Goal: Task Accomplishment & Management: Complete application form

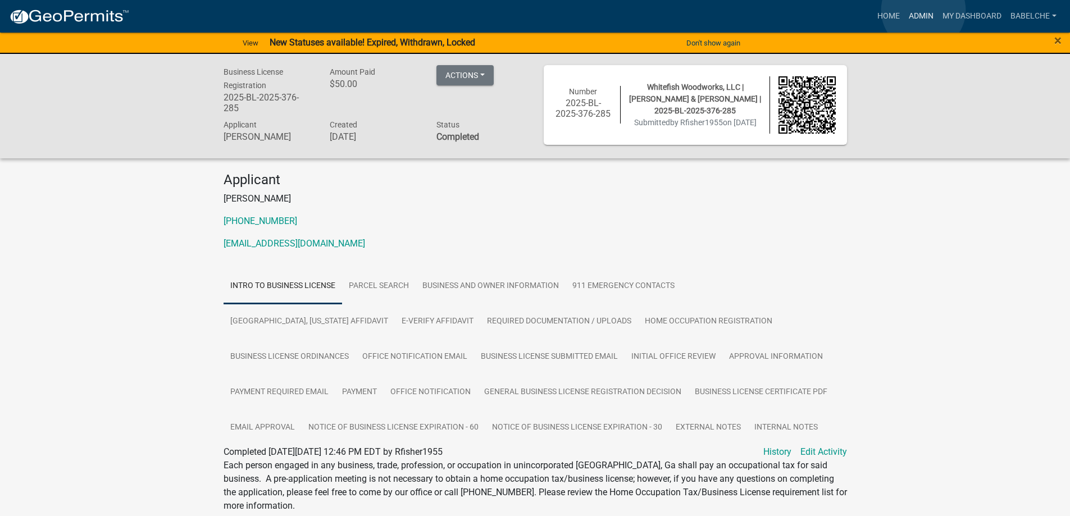
click at [914, 16] on link "Admin" at bounding box center [922, 16] width 34 height 21
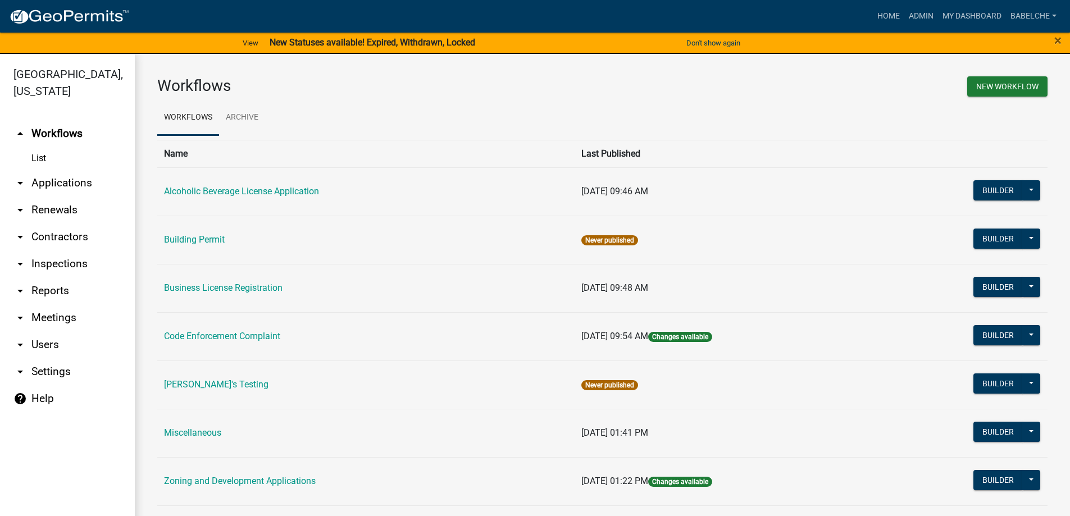
click at [244, 282] on td "Business License Registration" at bounding box center [366, 288] width 418 height 48
click at [243, 284] on link "Business License Registration" at bounding box center [223, 288] width 119 height 11
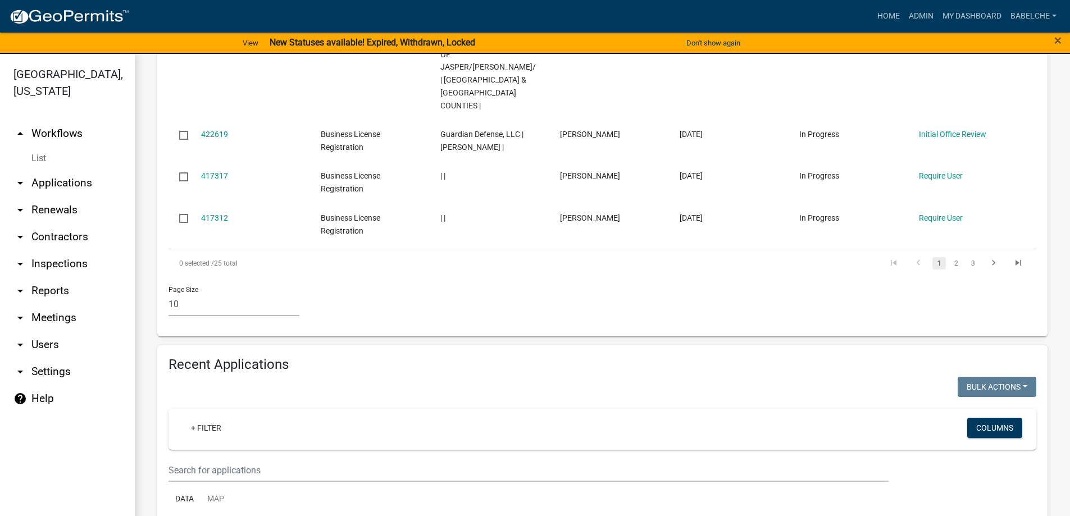
scroll to position [674, 0]
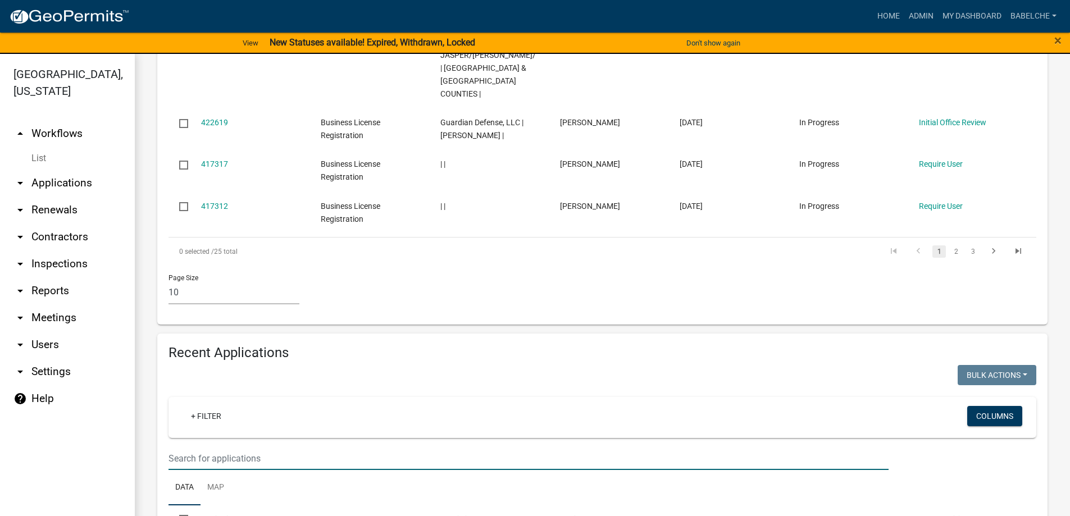
click at [245, 447] on input "text" at bounding box center [529, 458] width 720 height 23
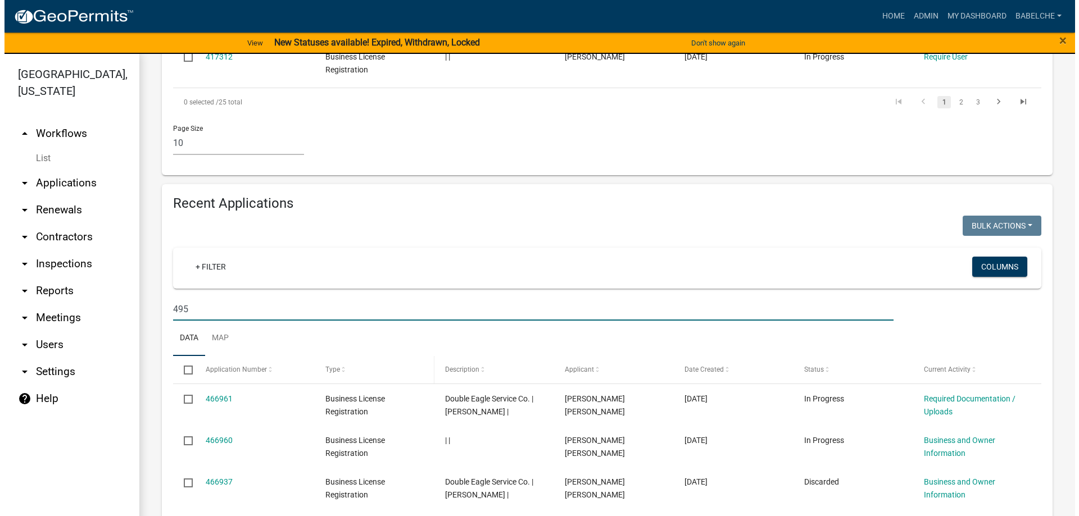
scroll to position [843, 0]
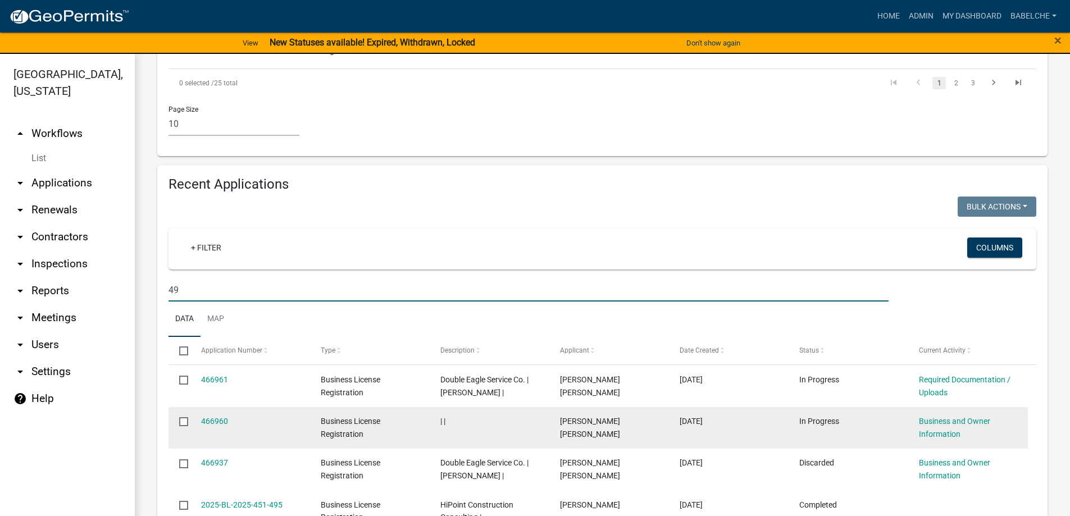
type input "4"
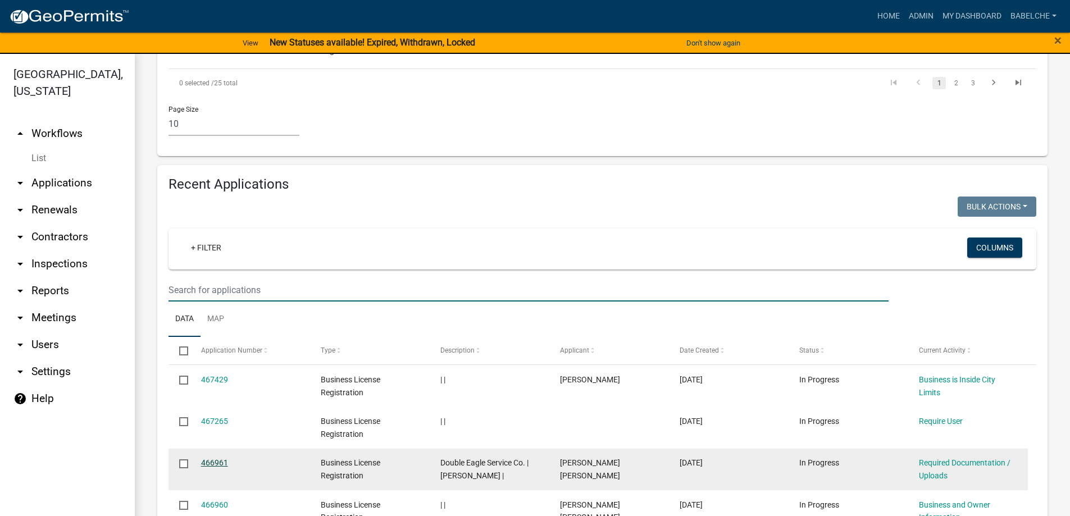
click at [211, 459] on link "466961" at bounding box center [214, 463] width 27 height 9
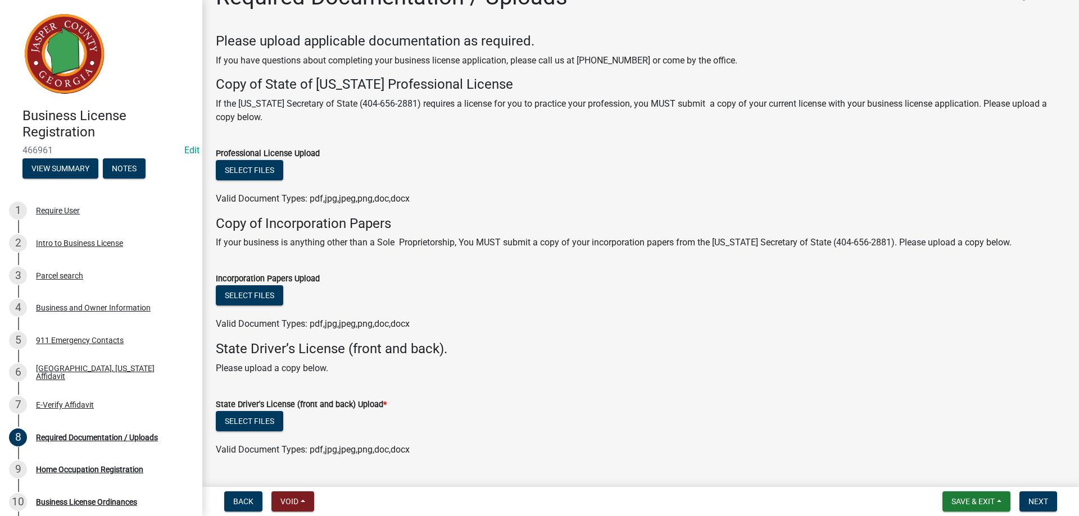
scroll to position [58, 0]
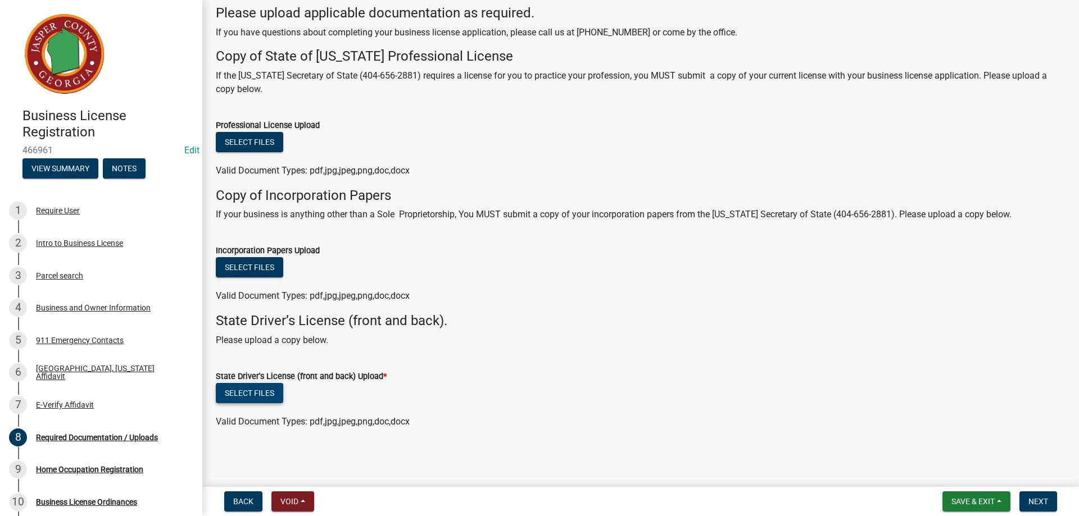
click at [244, 393] on button "Select files" at bounding box center [249, 393] width 67 height 20
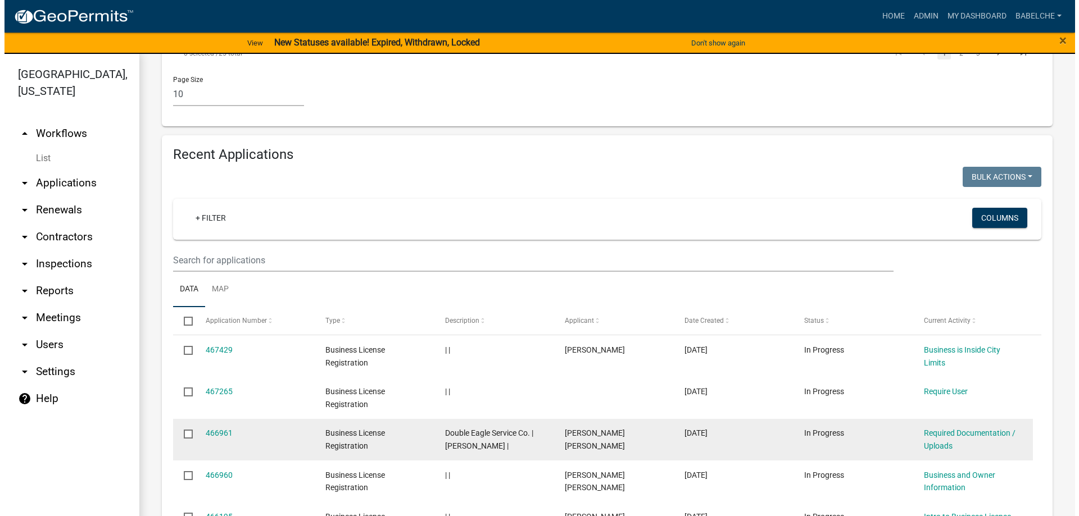
scroll to position [899, 0]
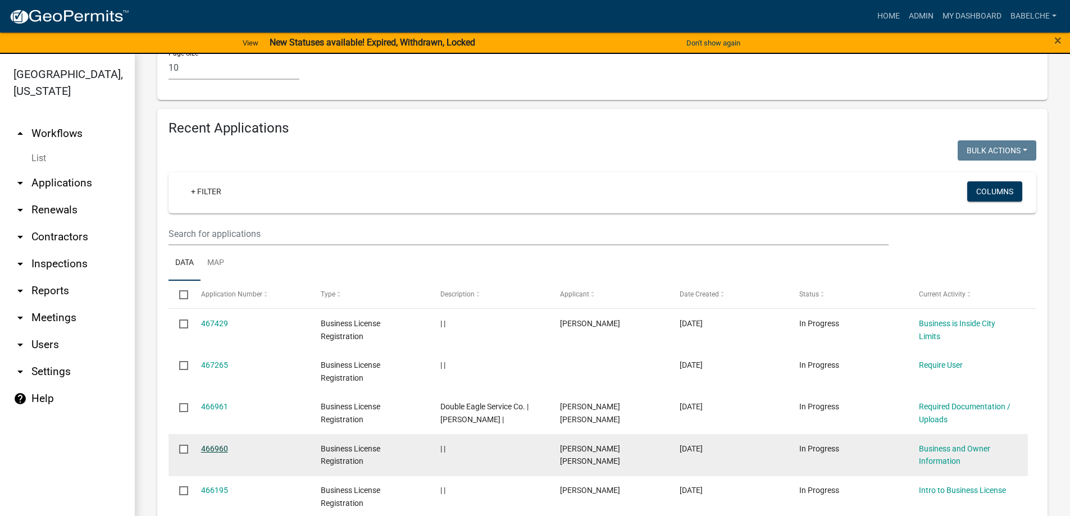
click at [217, 444] on link "466960" at bounding box center [214, 448] width 27 height 9
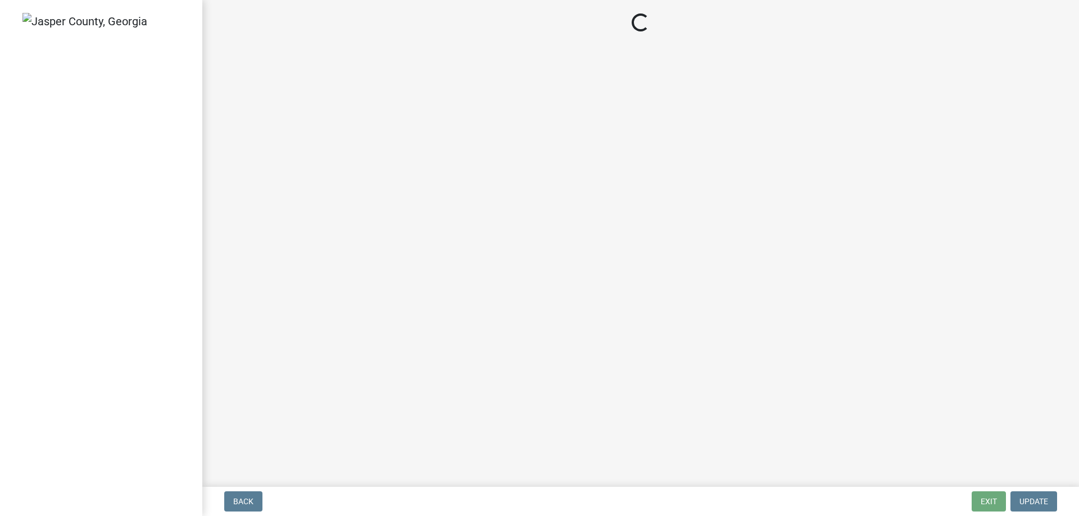
click at [217, 401] on main "Loading..." at bounding box center [640, 241] width 877 height 483
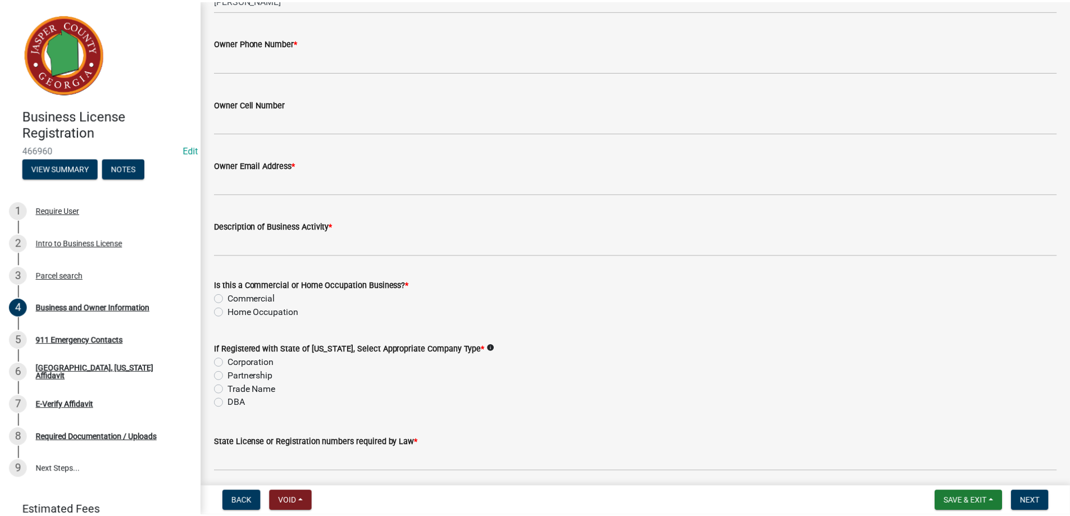
scroll to position [393, 0]
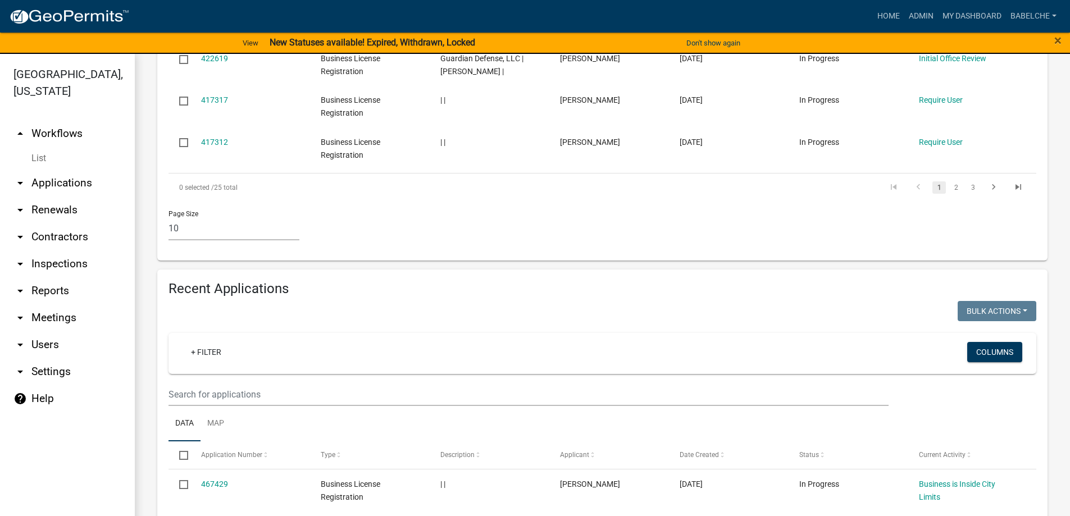
scroll to position [731, 0]
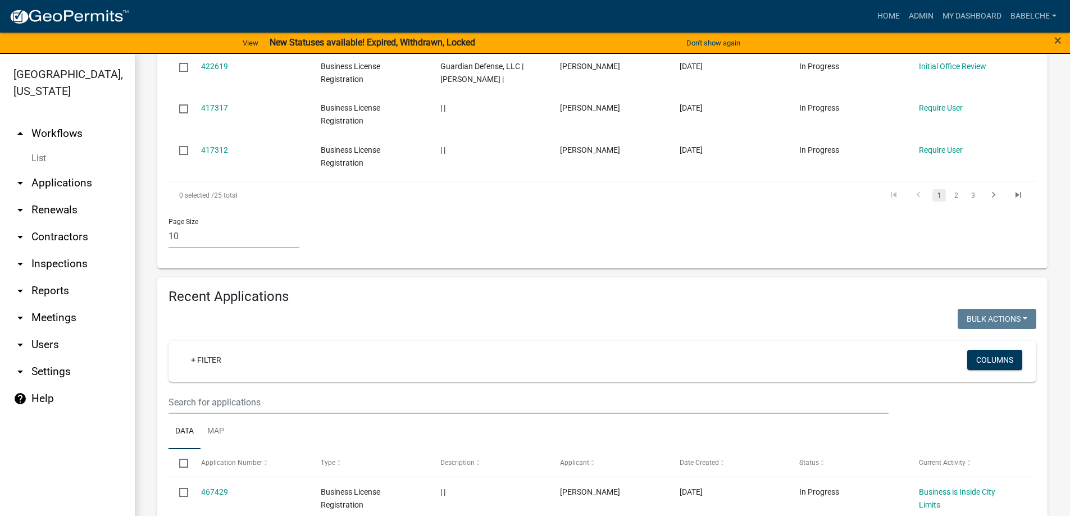
click at [78, 183] on link "arrow_drop_down Applications" at bounding box center [67, 183] width 135 height 27
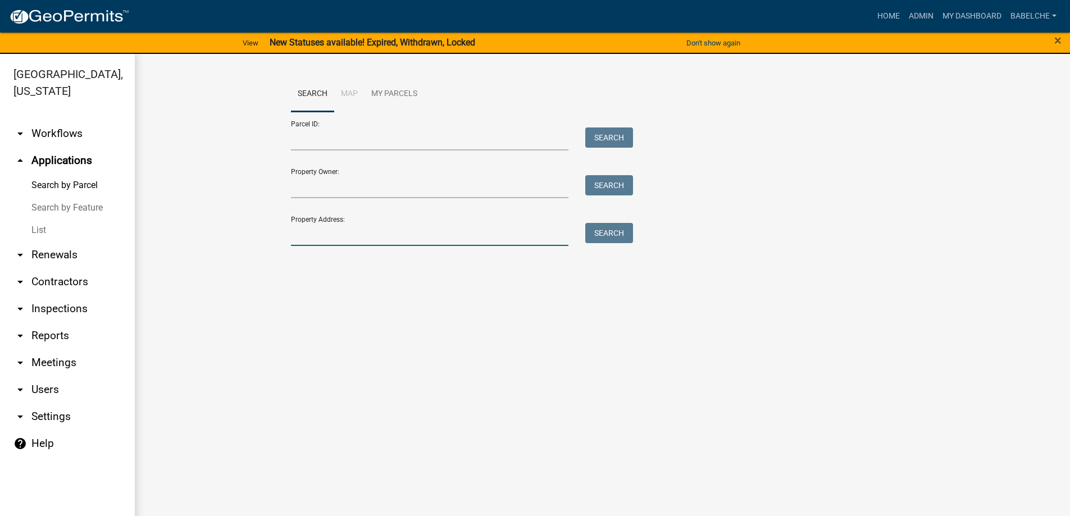
click at [316, 229] on input "Property Address:" at bounding box center [430, 234] width 278 height 23
click at [306, 234] on input "495Brookwood dr" at bounding box center [430, 234] width 278 height 23
type input "495 Brookwood dr"
click at [599, 238] on button "Search" at bounding box center [610, 233] width 48 height 20
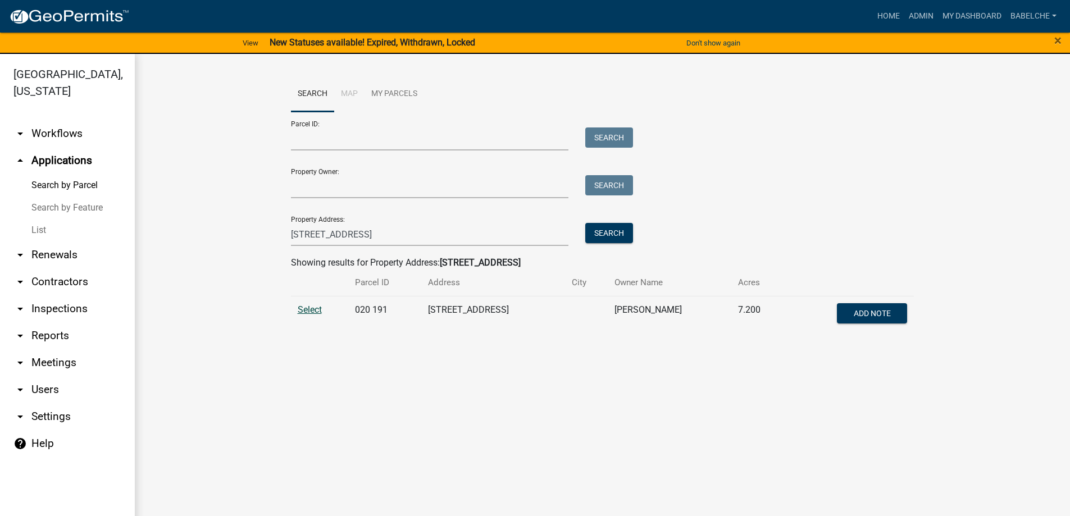
click at [303, 312] on span "Select" at bounding box center [310, 310] width 24 height 11
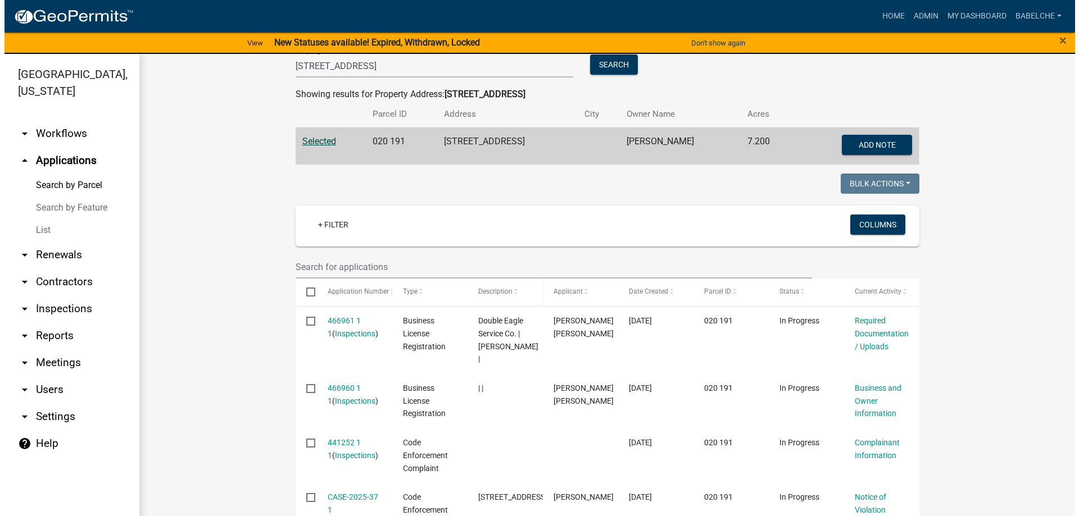
scroll to position [225, 0]
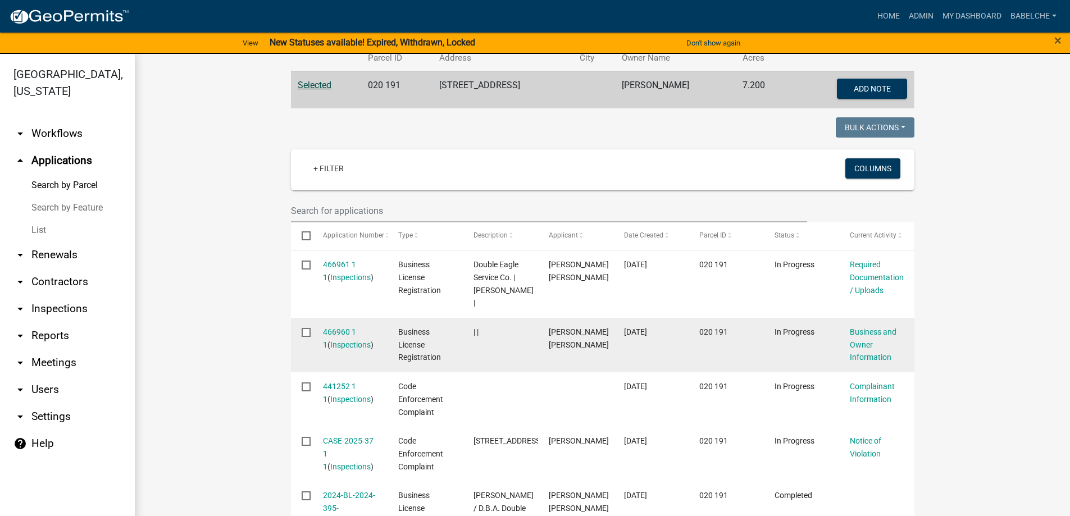
click at [328, 337] on div "466960 1 1 ( Inspections )" at bounding box center [350, 339] width 54 height 26
click at [332, 328] on link "466960 1 1" at bounding box center [339, 339] width 33 height 22
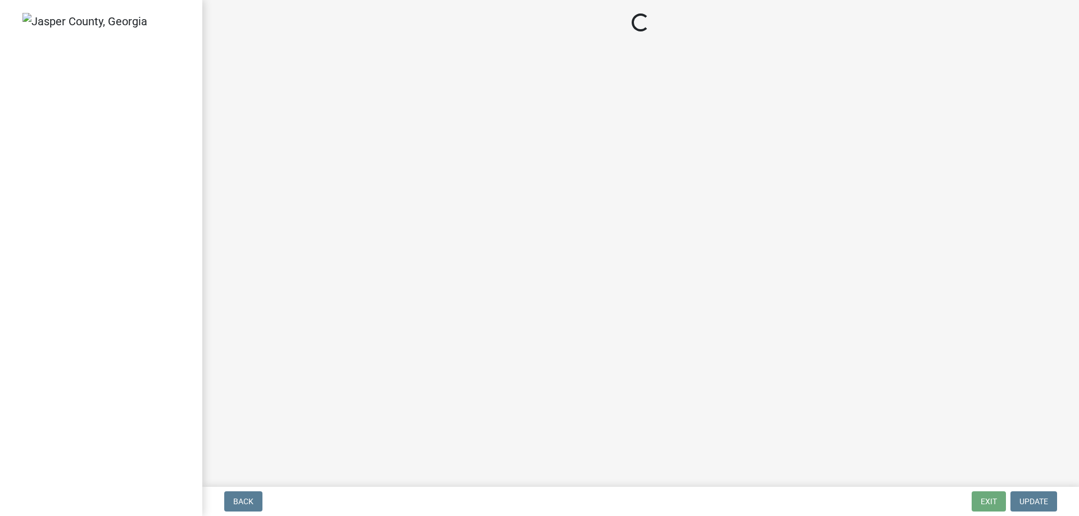
click at [332, 327] on main "Loading..." at bounding box center [640, 241] width 877 height 483
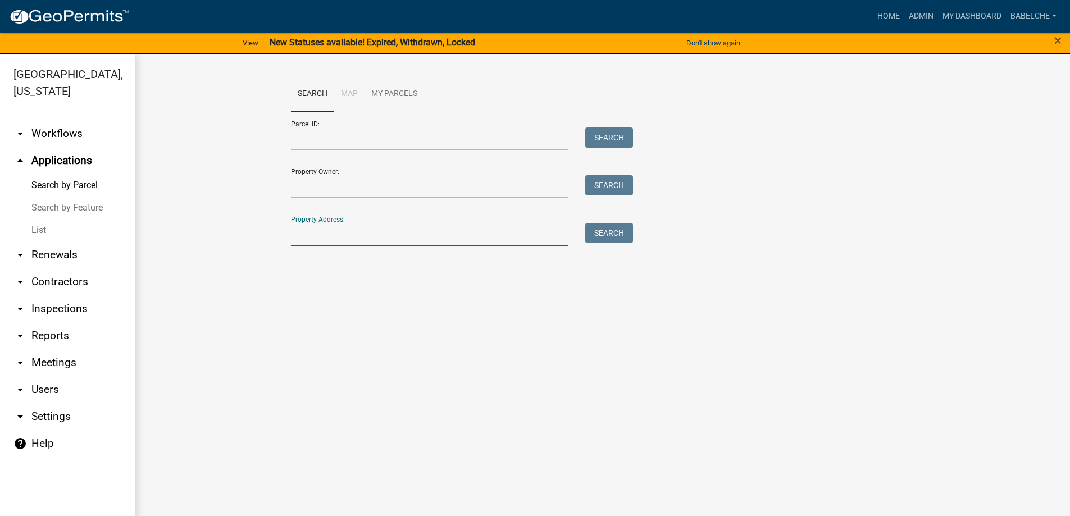
click at [362, 232] on input "Property Address:" at bounding box center [430, 234] width 278 height 23
type input "B"
type input "495 brookwood dr"
click at [622, 241] on button "Search" at bounding box center [610, 233] width 48 height 20
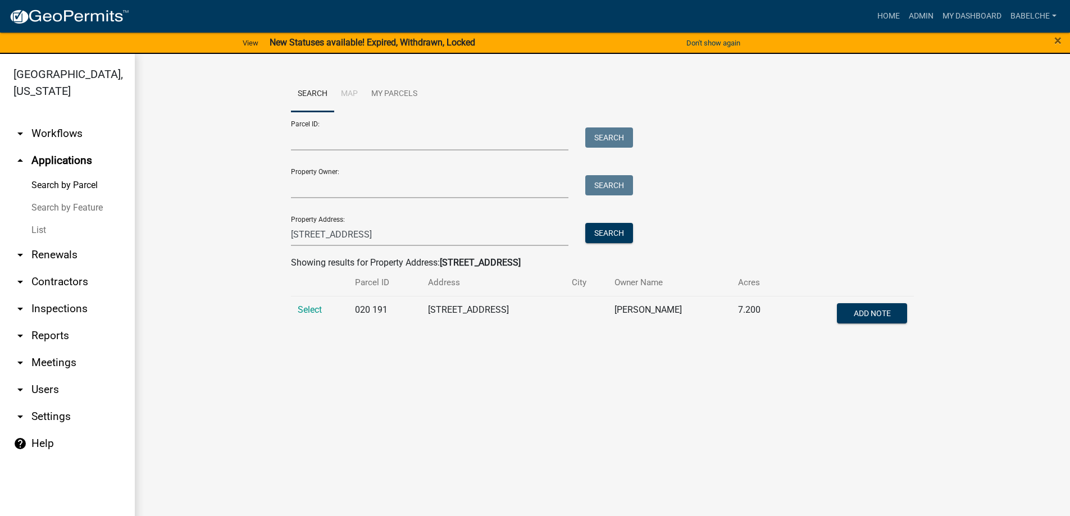
click at [311, 317] on td "Select" at bounding box center [319, 314] width 57 height 37
click at [313, 314] on span "Select" at bounding box center [310, 310] width 24 height 11
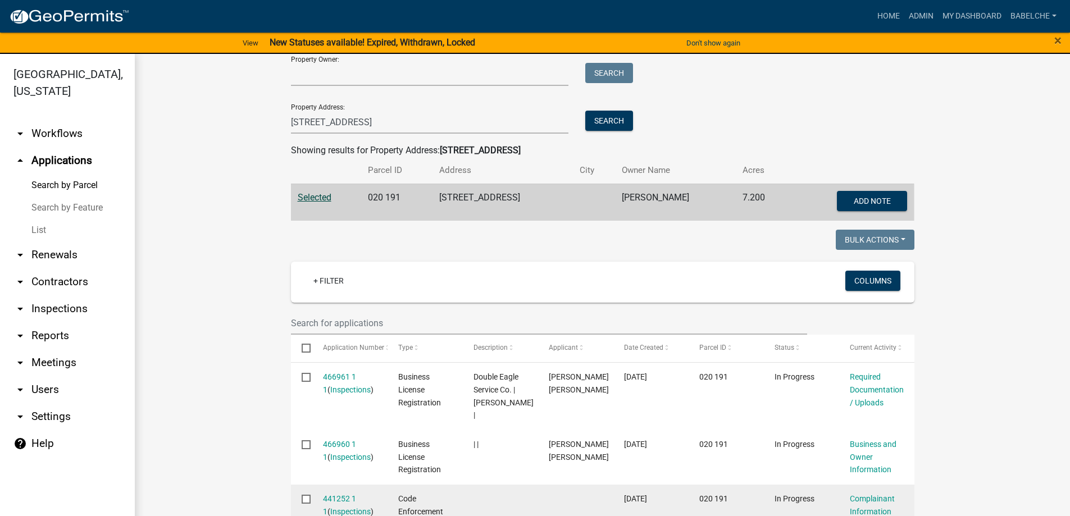
scroll to position [225, 0]
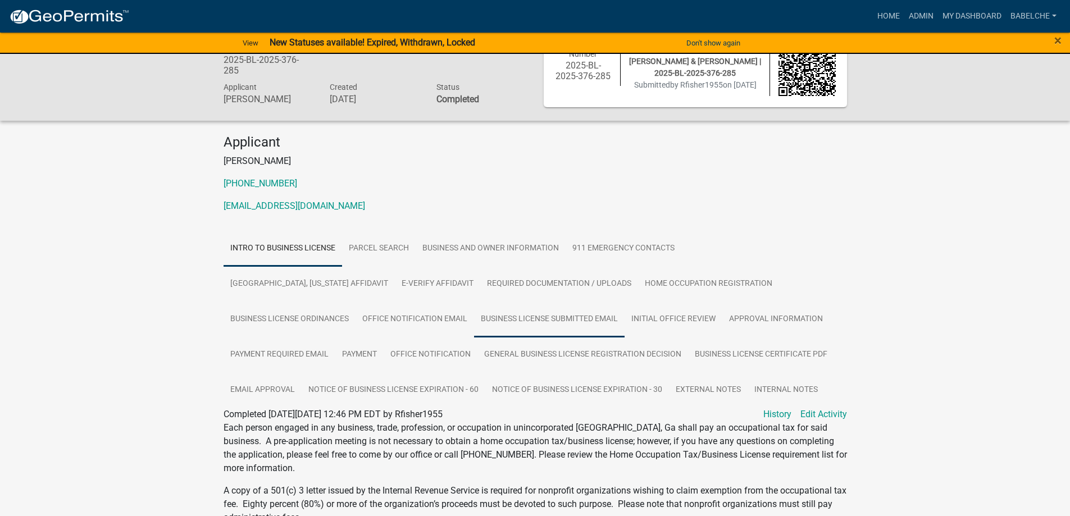
scroll to position [56, 0]
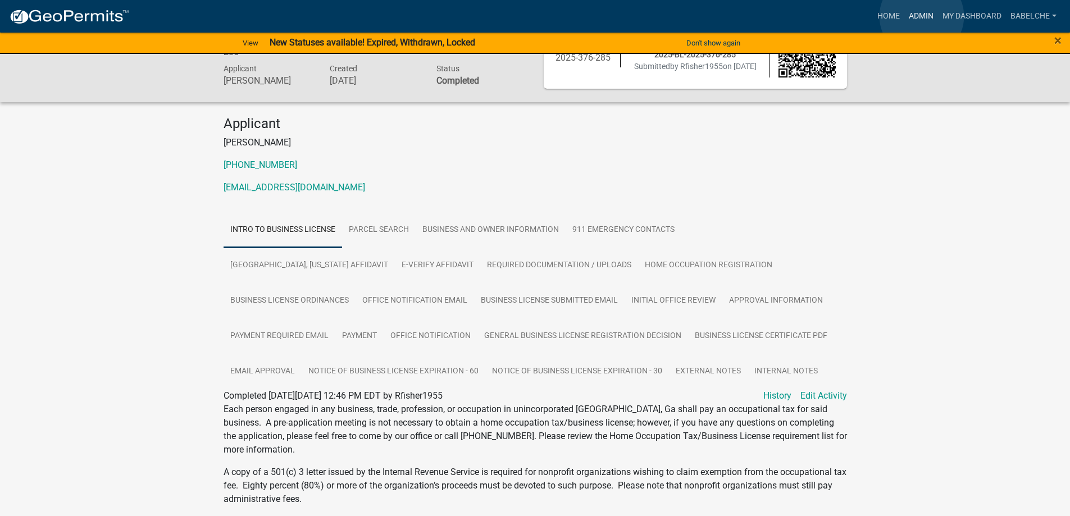
click at [922, 16] on link "Admin" at bounding box center [922, 16] width 34 height 21
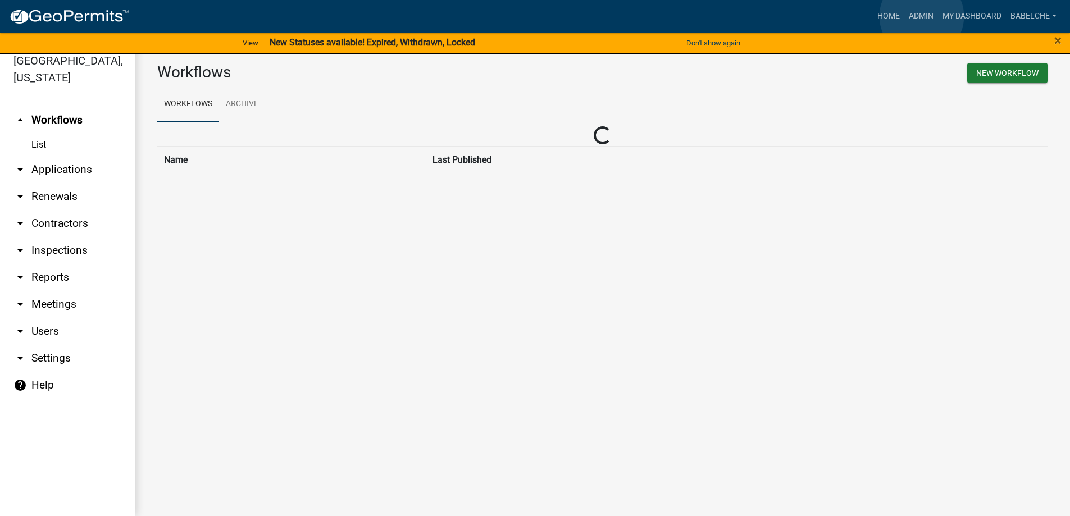
click at [922, 16] on link "Admin" at bounding box center [922, 16] width 34 height 21
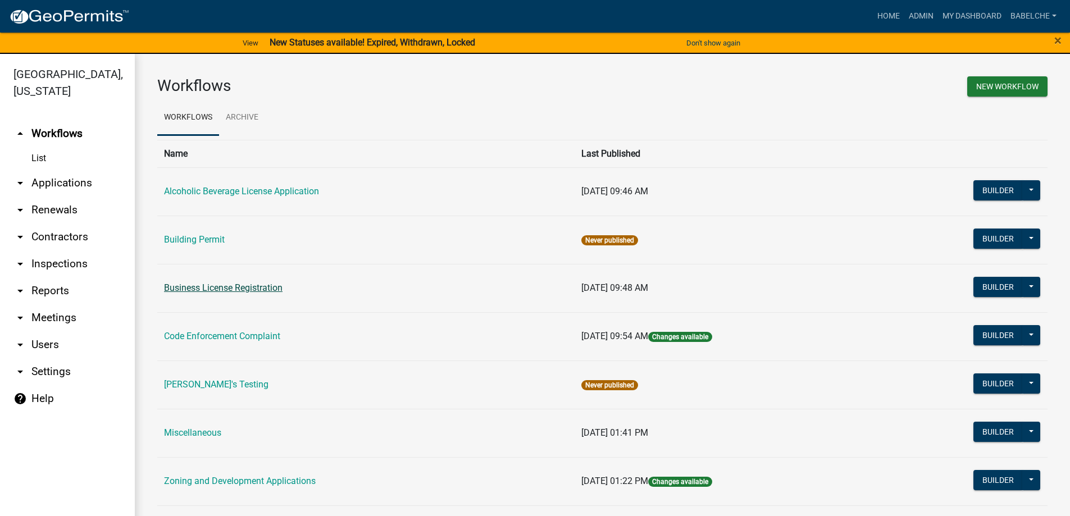
click at [228, 287] on link "Business License Registration" at bounding box center [223, 288] width 119 height 11
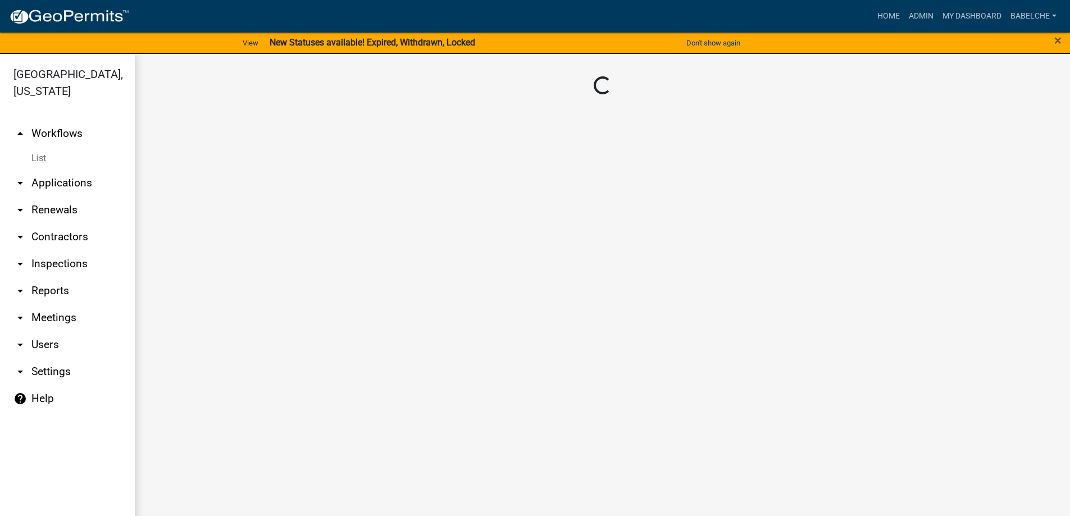
click at [228, 287] on main "Loading..." at bounding box center [603, 292] width 936 height 476
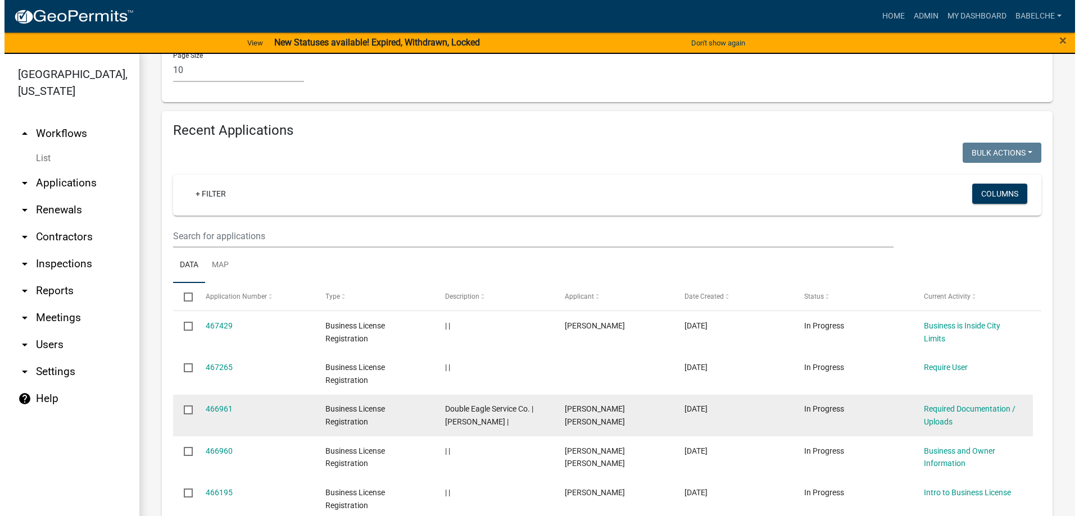
scroll to position [899, 0]
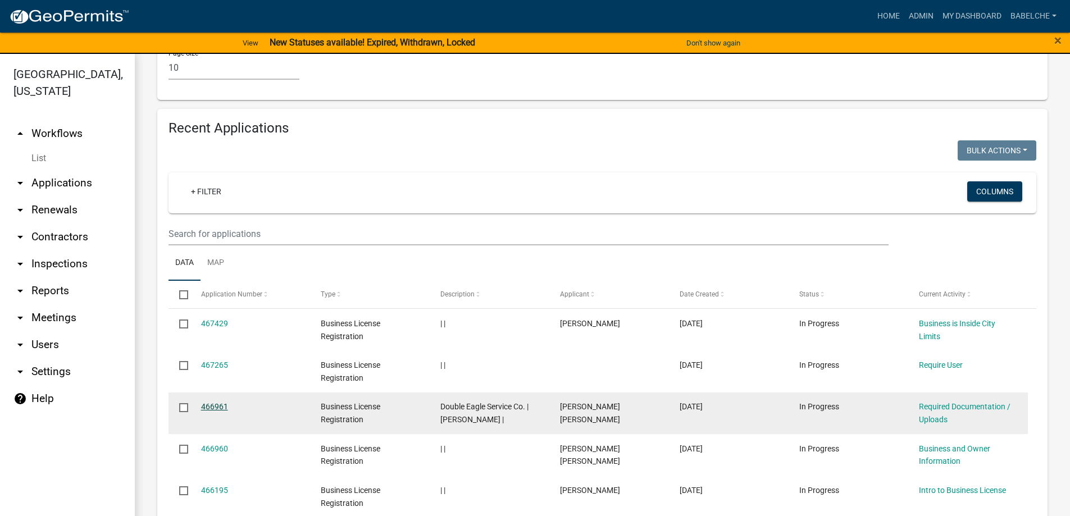
click at [217, 402] on link "466961" at bounding box center [214, 406] width 27 height 9
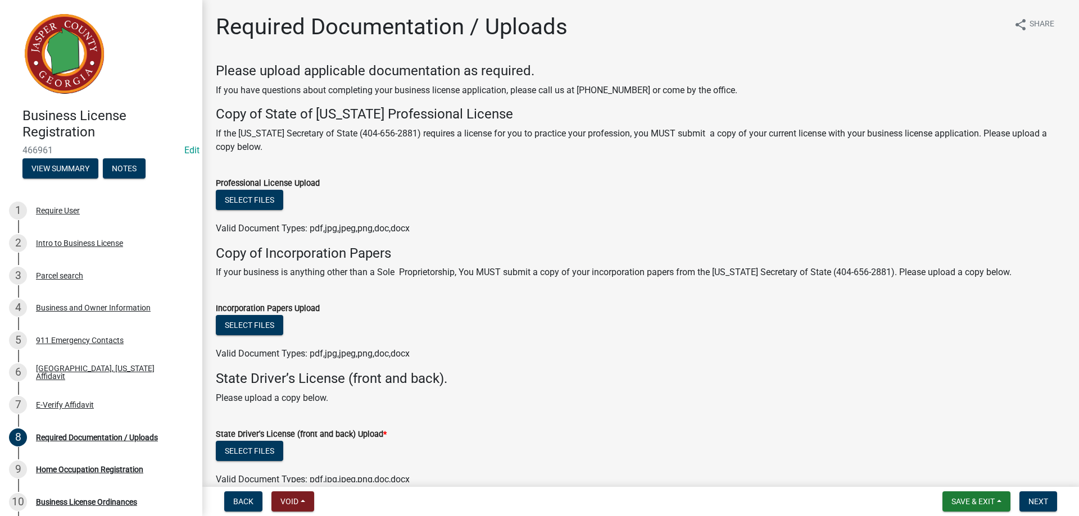
scroll to position [58, 0]
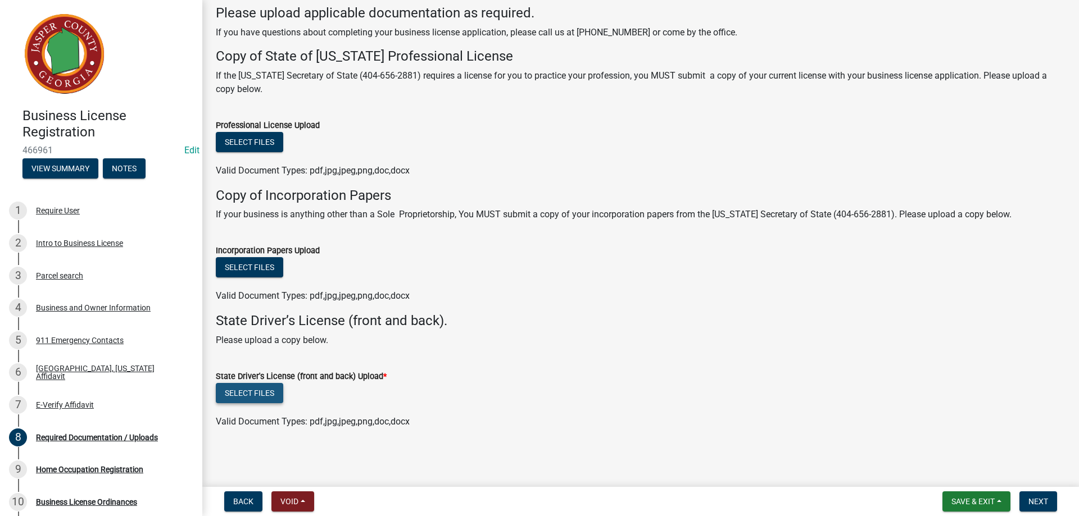
click at [257, 397] on button "Select files" at bounding box center [249, 393] width 67 height 20
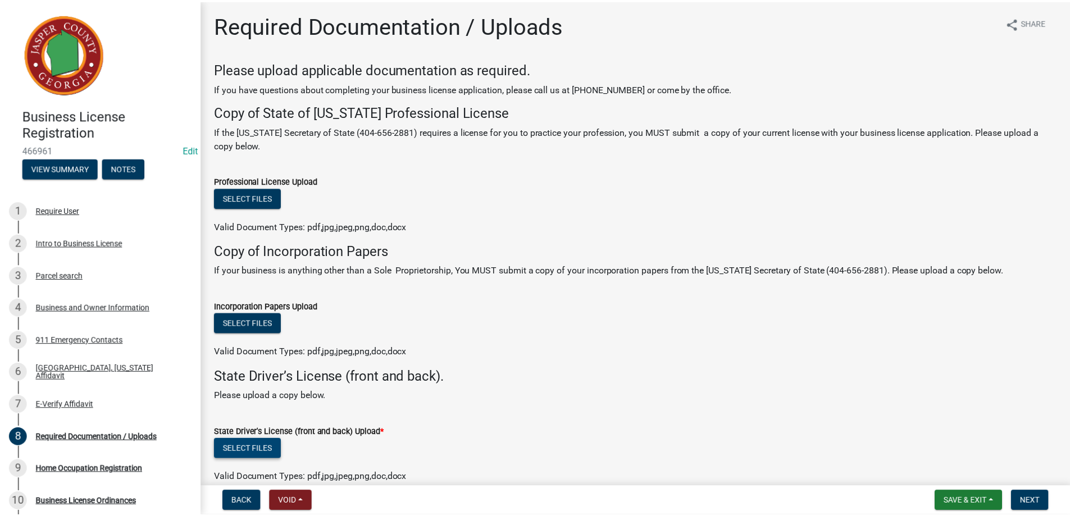
scroll to position [0, 0]
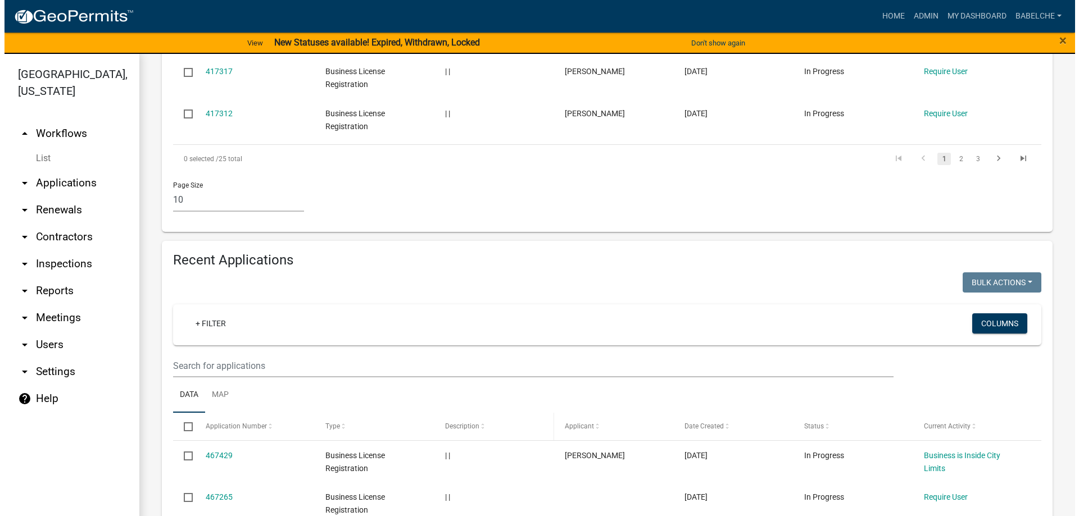
scroll to position [787, 0]
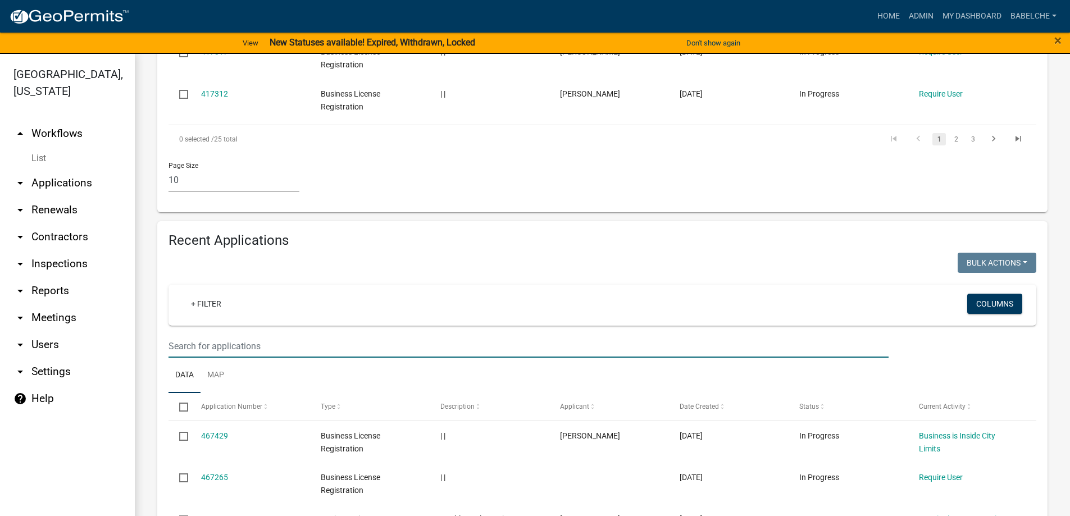
click at [364, 335] on input "text" at bounding box center [529, 346] width 720 height 23
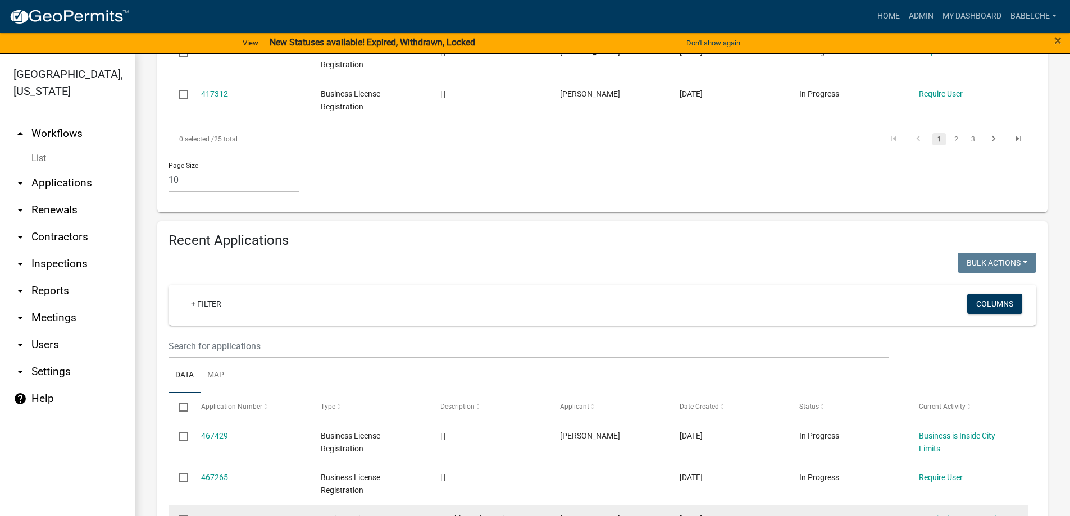
click at [218, 515] on link "466961" at bounding box center [214, 519] width 27 height 9
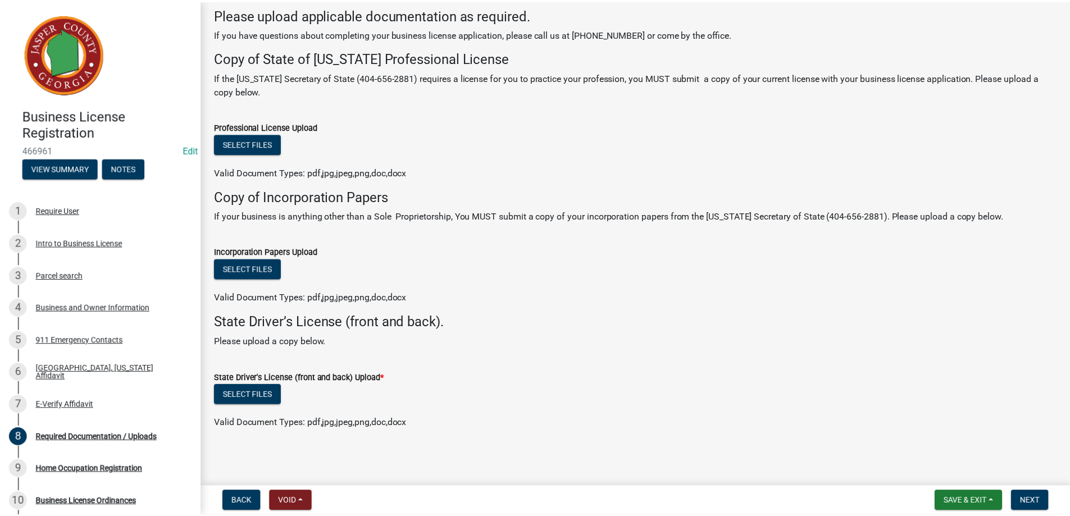
scroll to position [58, 0]
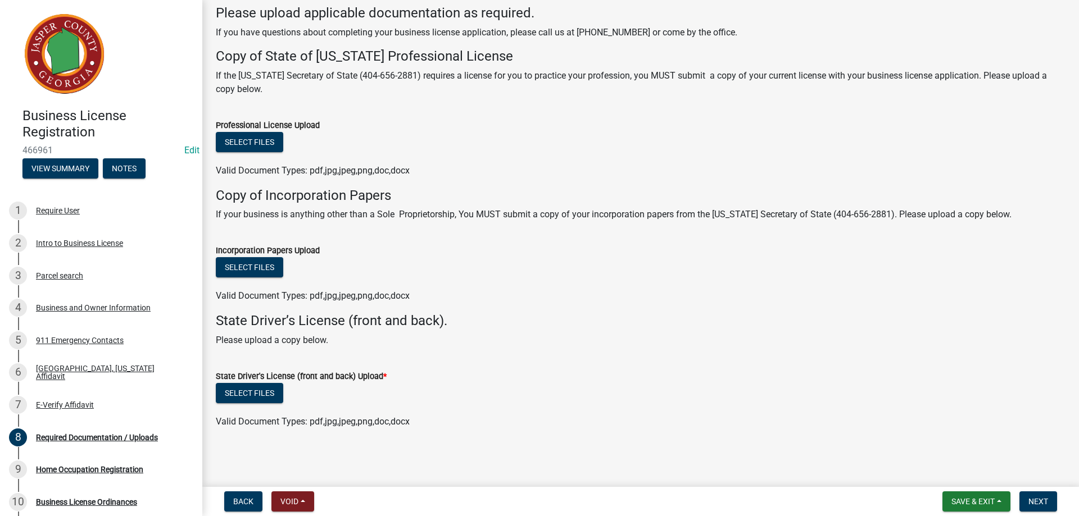
drag, startPoint x: 9, startPoint y: 24, endPoint x: 0, endPoint y: 153, distance: 130.1
click at [0, 4] on header "Business License Registration 466961 Edit View Summary Notes" at bounding box center [101, 95] width 202 height 190
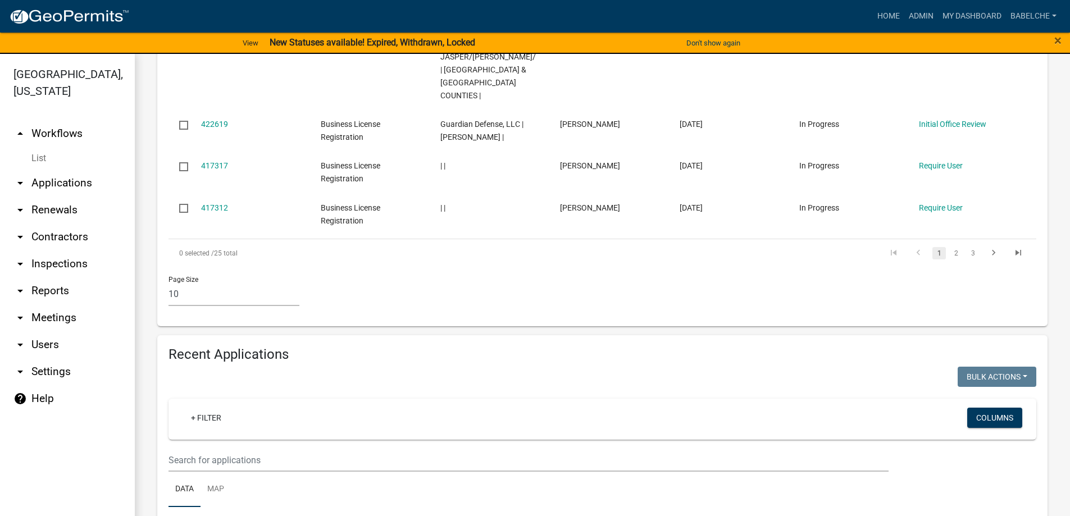
scroll to position [674, 0]
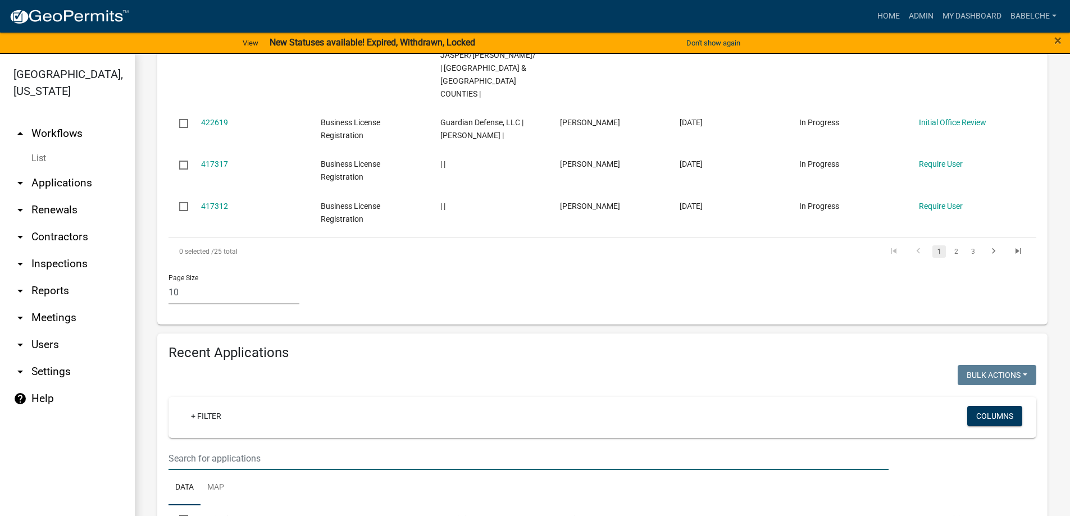
click at [492, 447] on input "text" at bounding box center [529, 458] width 720 height 23
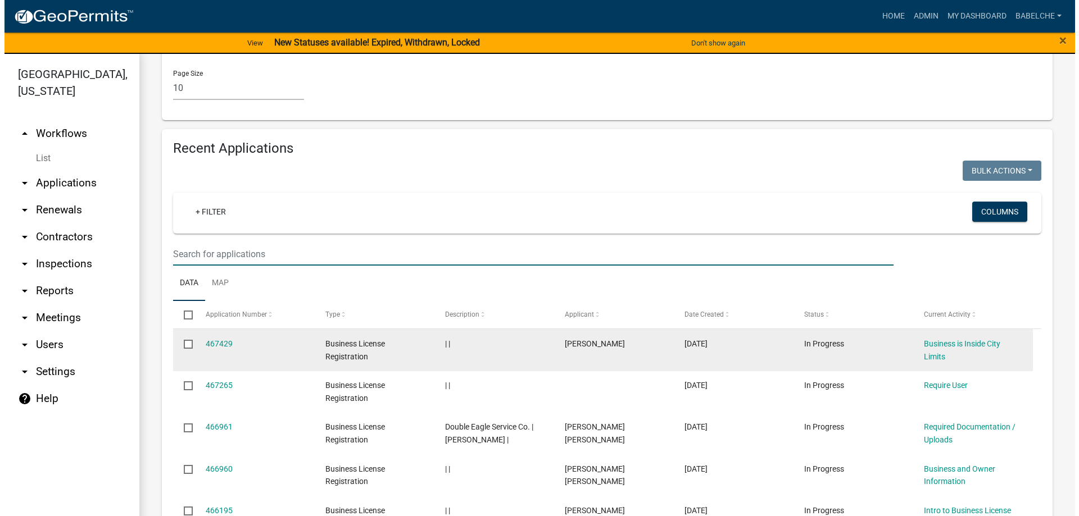
scroll to position [899, 0]
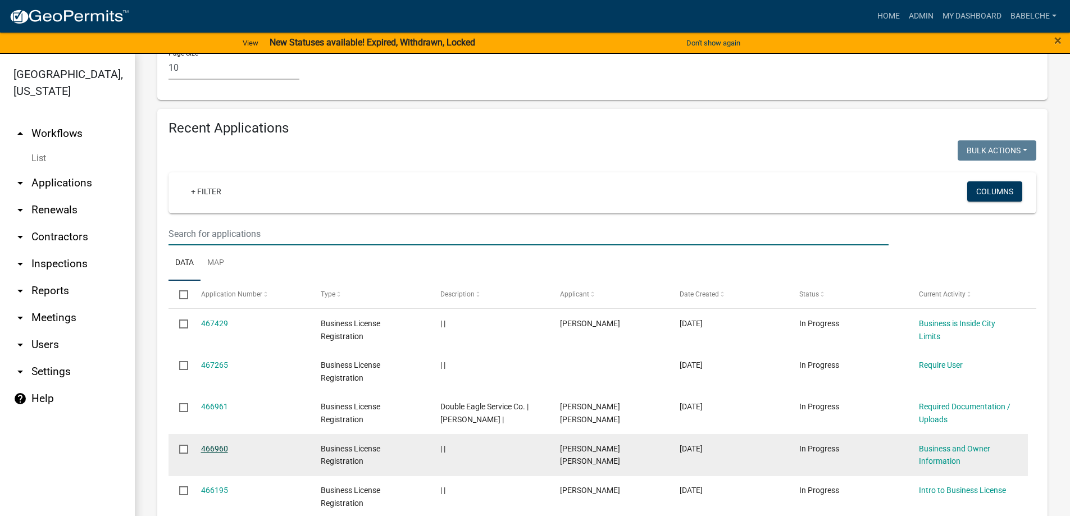
click at [221, 444] on link "466960" at bounding box center [214, 448] width 27 height 9
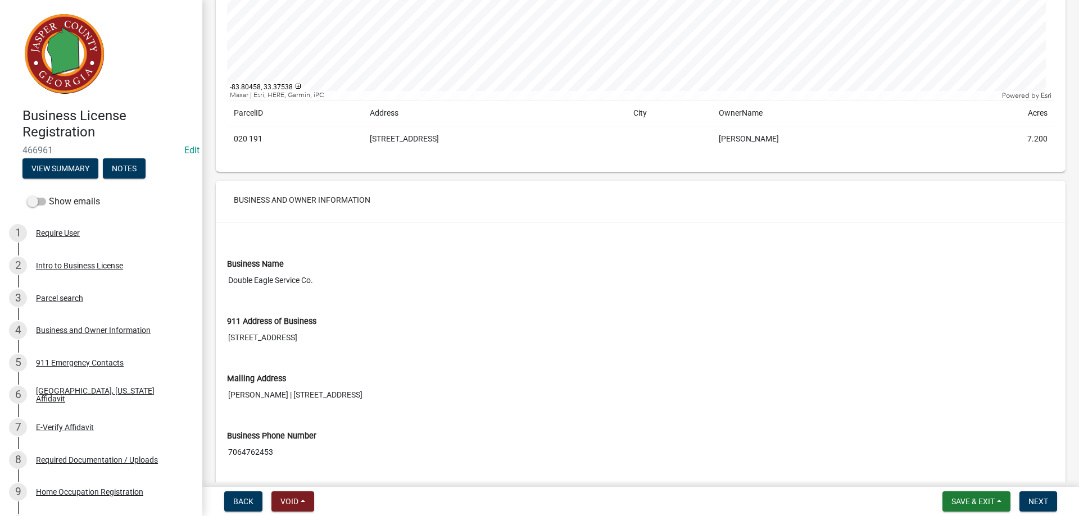
scroll to position [450, 0]
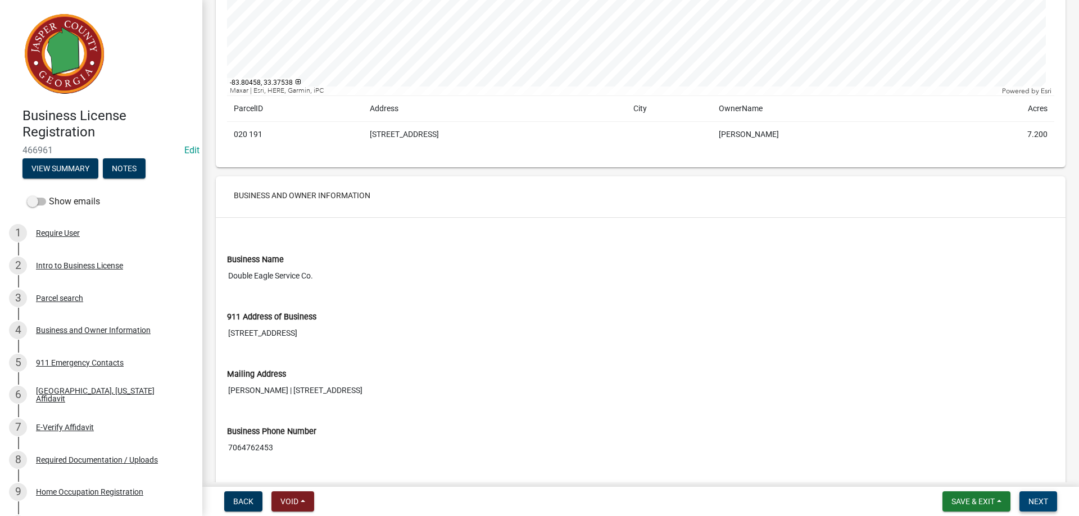
click at [1029, 500] on span "Next" at bounding box center [1038, 501] width 20 height 9
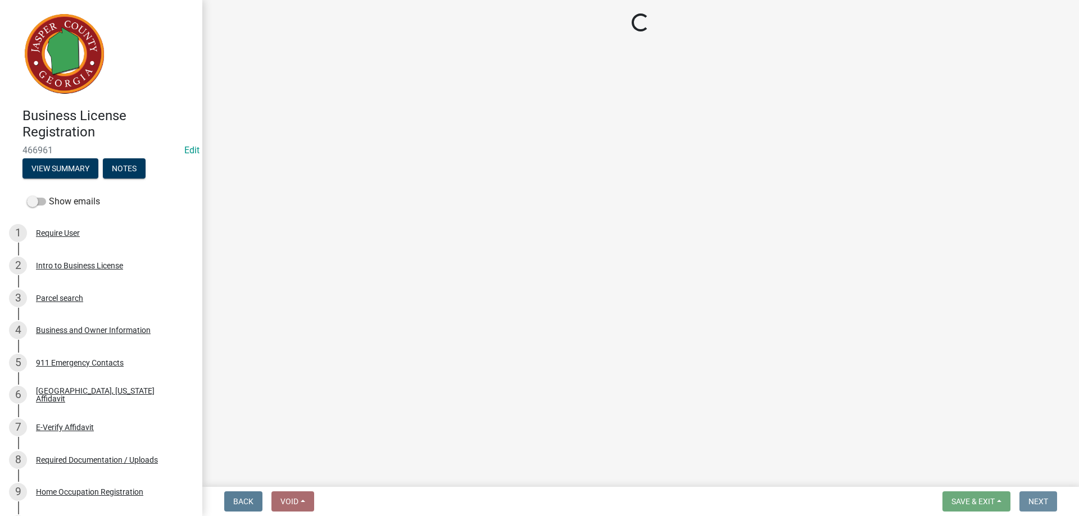
scroll to position [0, 0]
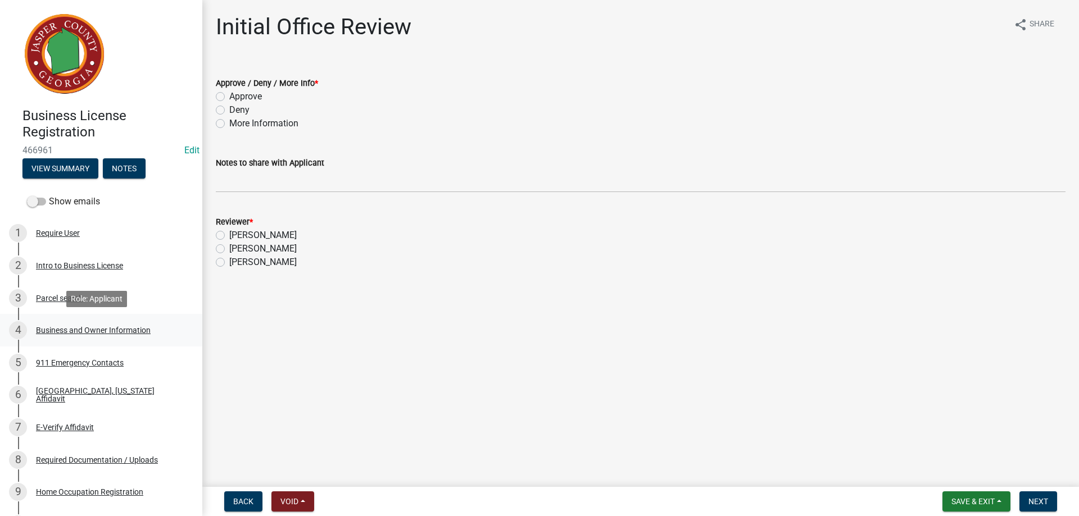
click at [79, 328] on div "Business and Owner Information" at bounding box center [93, 330] width 115 height 8
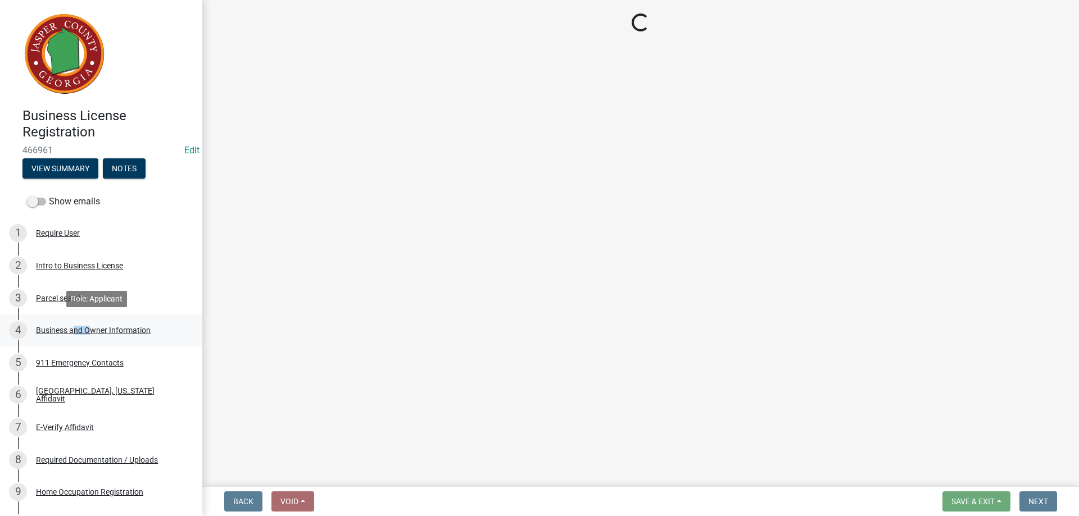
click at [79, 328] on div "Business and Owner Information" at bounding box center [93, 330] width 115 height 8
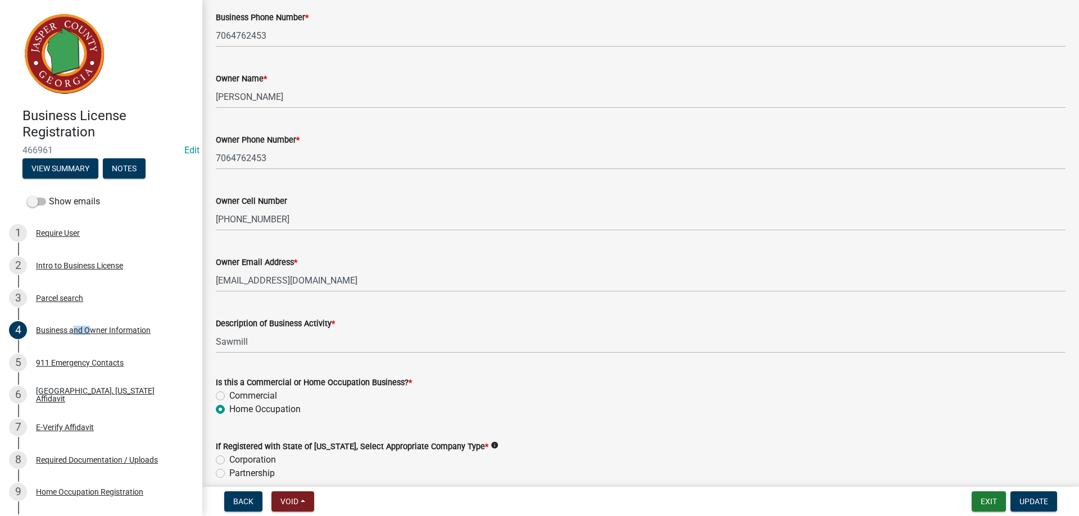
scroll to position [281, 0]
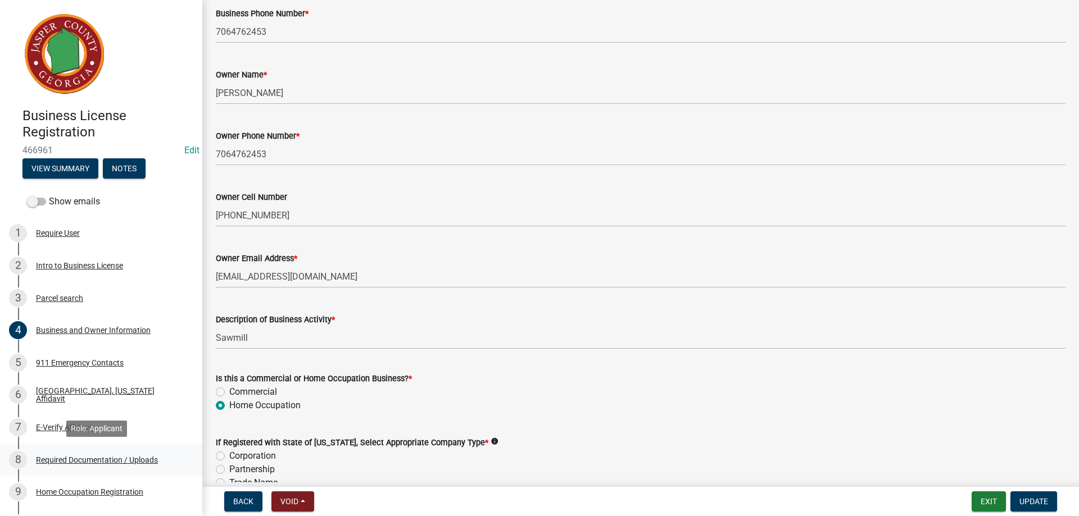
click at [79, 456] on div "Required Documentation / Uploads" at bounding box center [97, 460] width 122 height 8
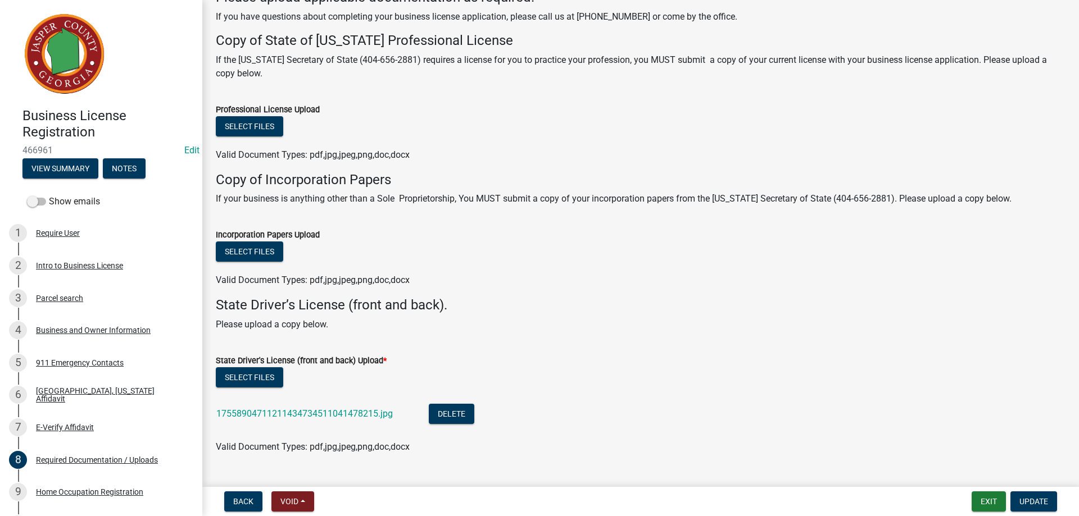
scroll to position [99, 0]
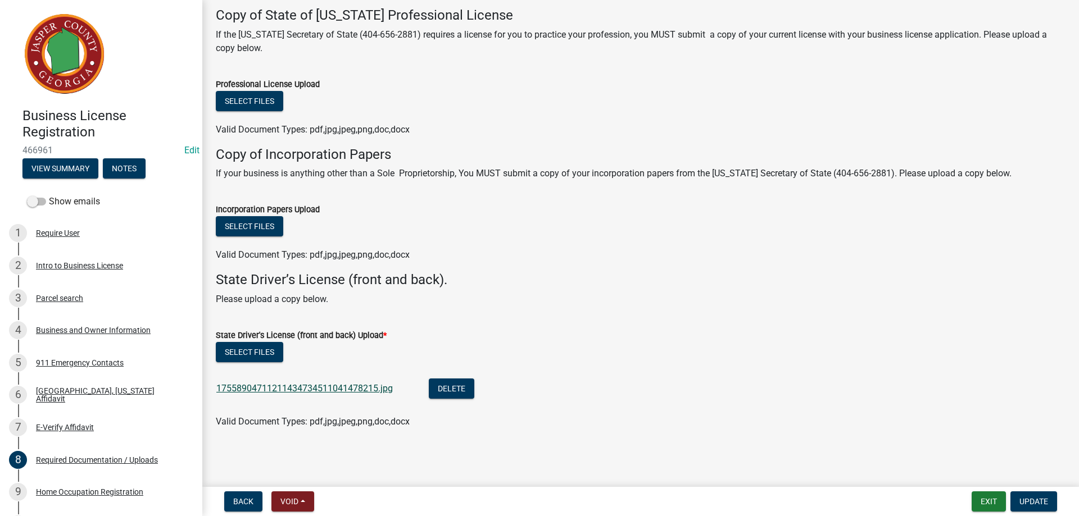
click at [274, 385] on link "17558904711211434734511041478215.jpg" at bounding box center [304, 388] width 176 height 11
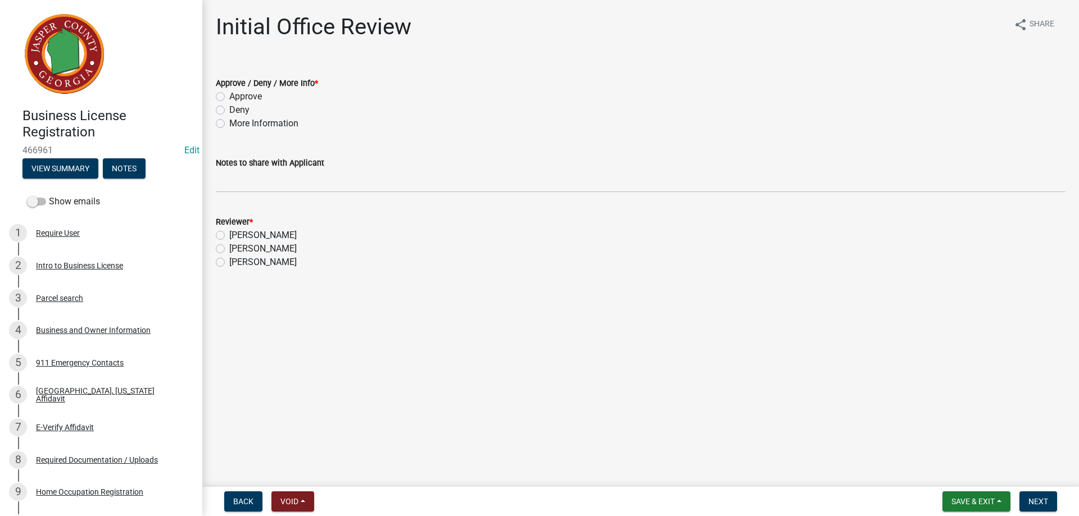
click at [229, 97] on label "Approve" at bounding box center [245, 96] width 33 height 13
click at [229, 97] on input "Approve" at bounding box center [232, 93] width 7 height 7
radio input "true"
click at [229, 251] on label "[PERSON_NAME]" at bounding box center [262, 248] width 67 height 13
click at [229, 249] on input "[PERSON_NAME]" at bounding box center [232, 245] width 7 height 7
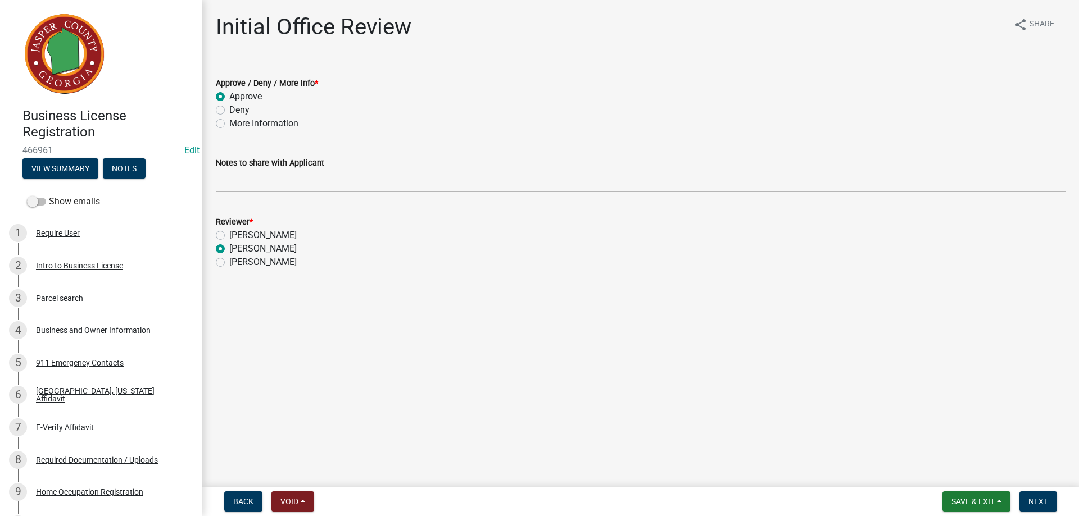
radio input "true"
click at [1028, 498] on span "Next" at bounding box center [1038, 501] width 20 height 9
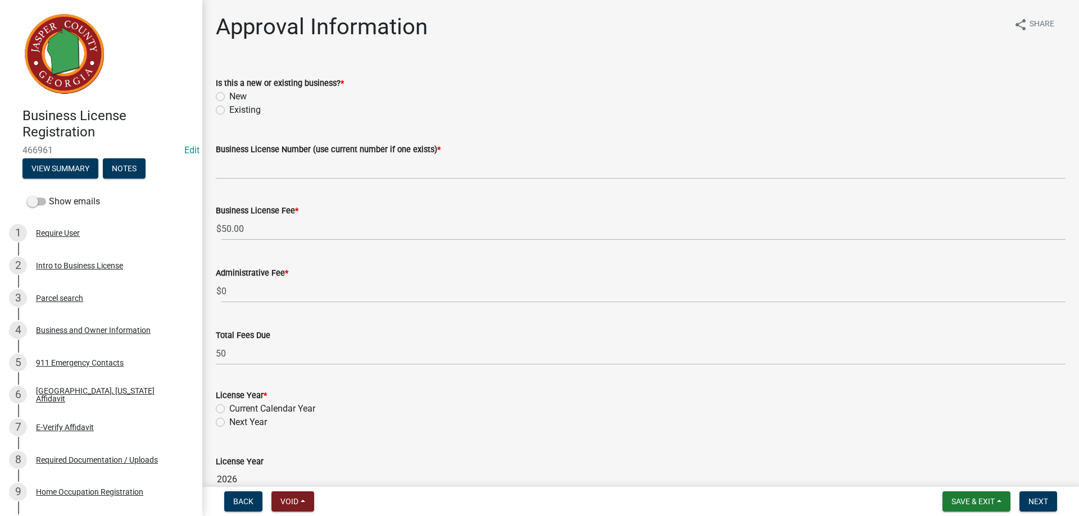
click at [229, 110] on label "Existing" at bounding box center [244, 109] width 31 height 13
click at [229, 110] on input "Existing" at bounding box center [232, 106] width 7 height 7
radio input "true"
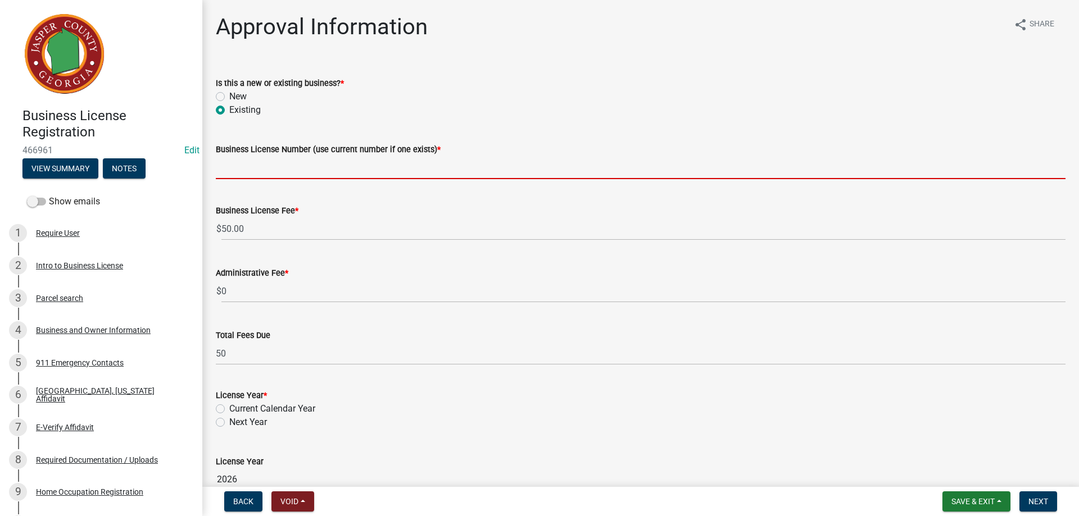
click at [305, 167] on input "Business License Number (use current number if one exists) *" at bounding box center [641, 167] width 850 height 23
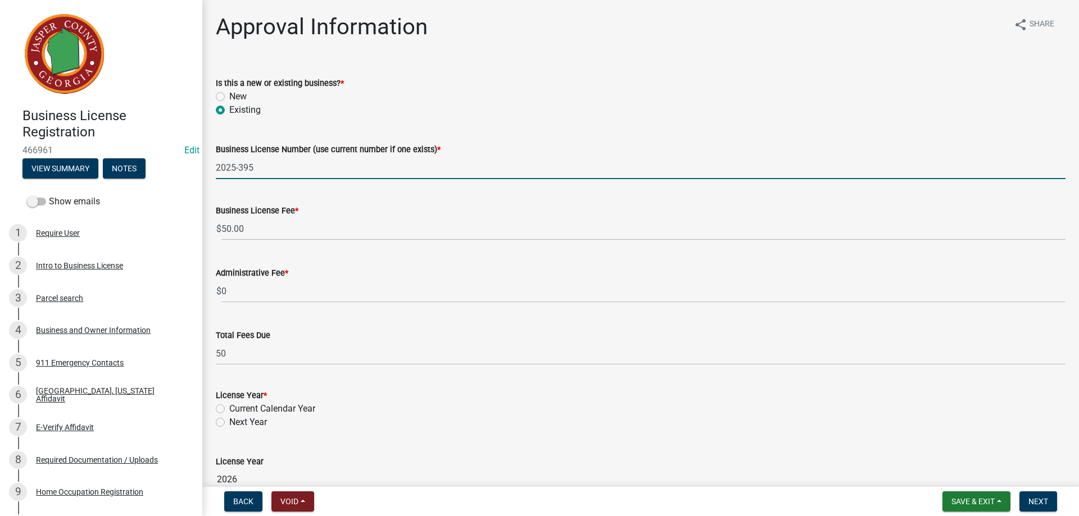
type input "2025-395"
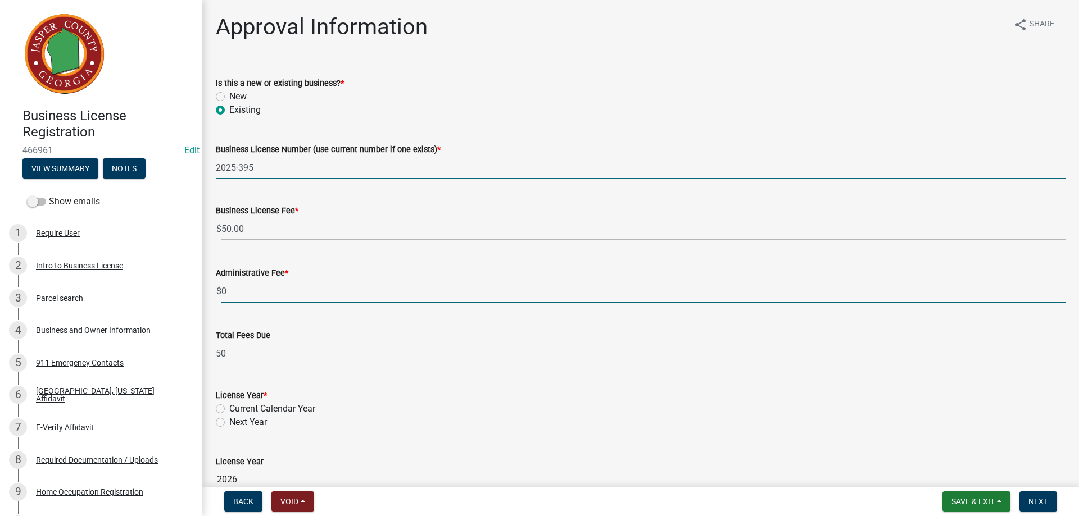
click at [234, 288] on input "0" at bounding box center [643, 291] width 844 height 23
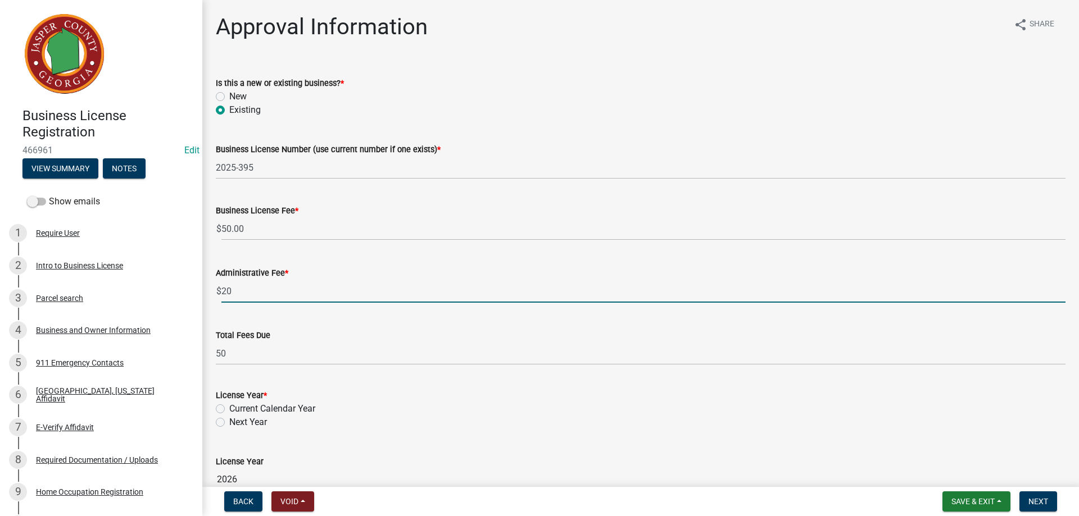
type input "20"
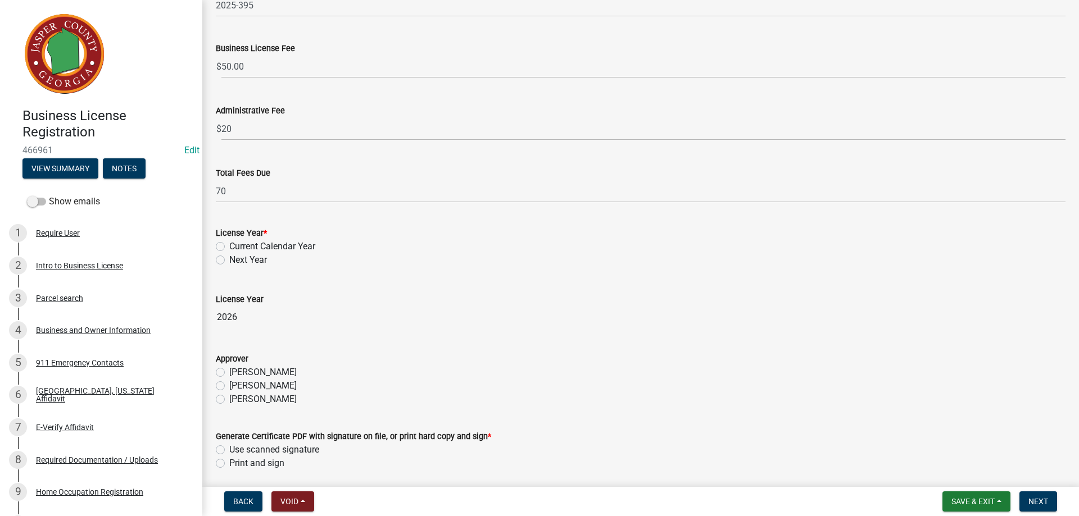
scroll to position [169, 0]
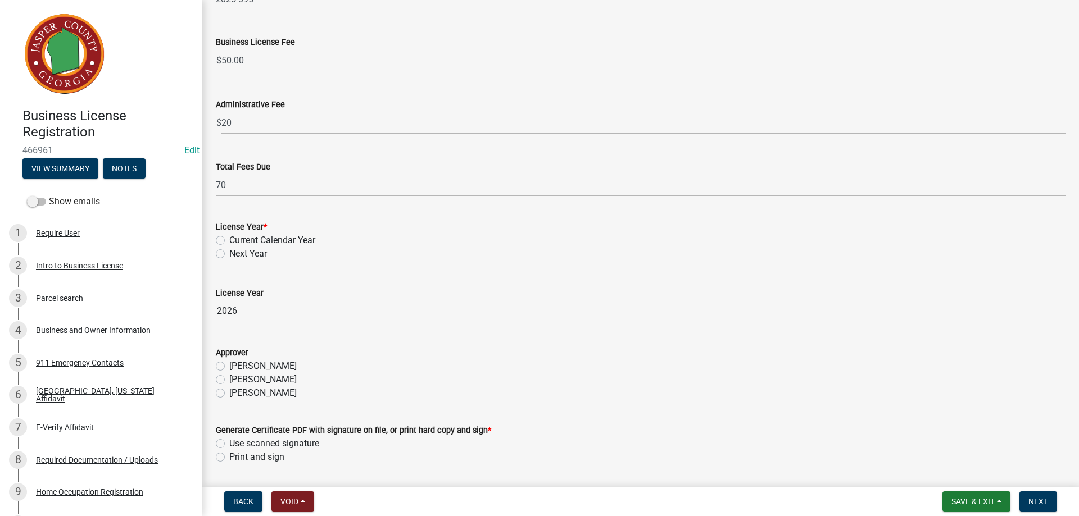
click at [229, 239] on label "Current Calendar Year" at bounding box center [272, 240] width 86 height 13
click at [229, 239] on input "Current Calendar Year" at bounding box center [232, 237] width 7 height 7
radio input "true"
click at [229, 380] on label "[PERSON_NAME]" at bounding box center [262, 379] width 67 height 13
click at [229, 380] on input "[PERSON_NAME]" at bounding box center [232, 376] width 7 height 7
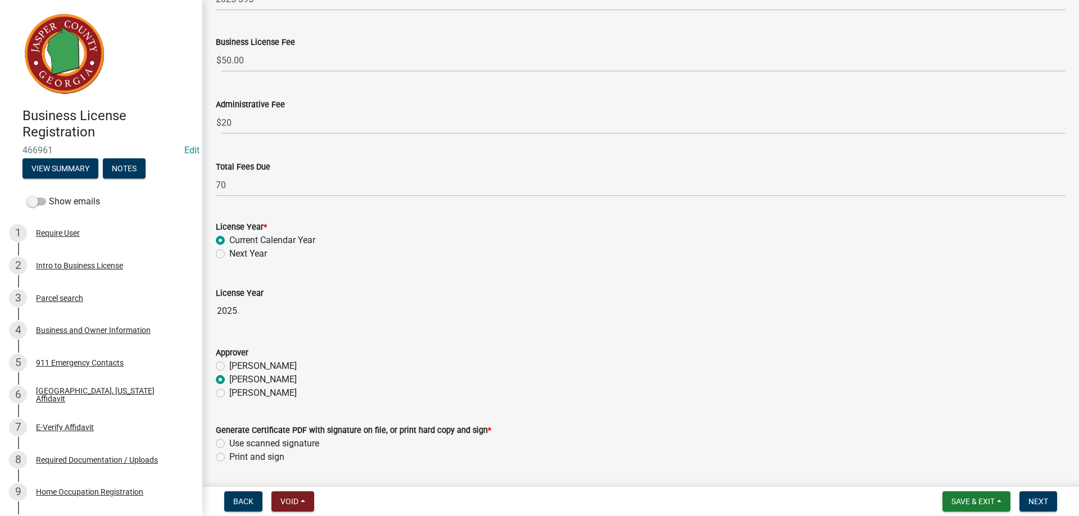
radio input "true"
click at [229, 444] on label "Use scanned signature" at bounding box center [274, 443] width 90 height 13
click at [229, 444] on input "Use scanned signature" at bounding box center [232, 440] width 7 height 7
radio input "true"
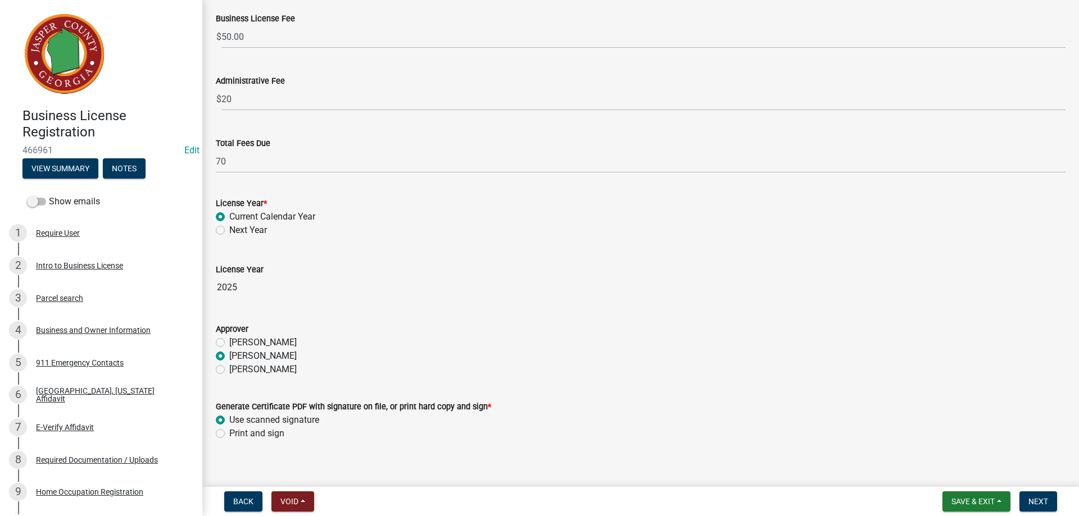
scroll to position [204, 0]
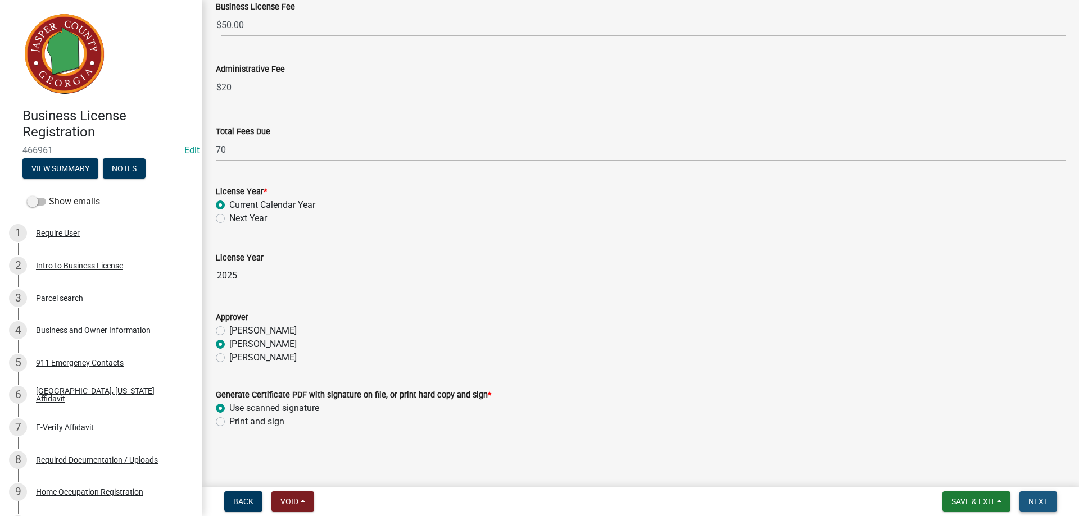
click at [1037, 498] on span "Next" at bounding box center [1038, 501] width 20 height 9
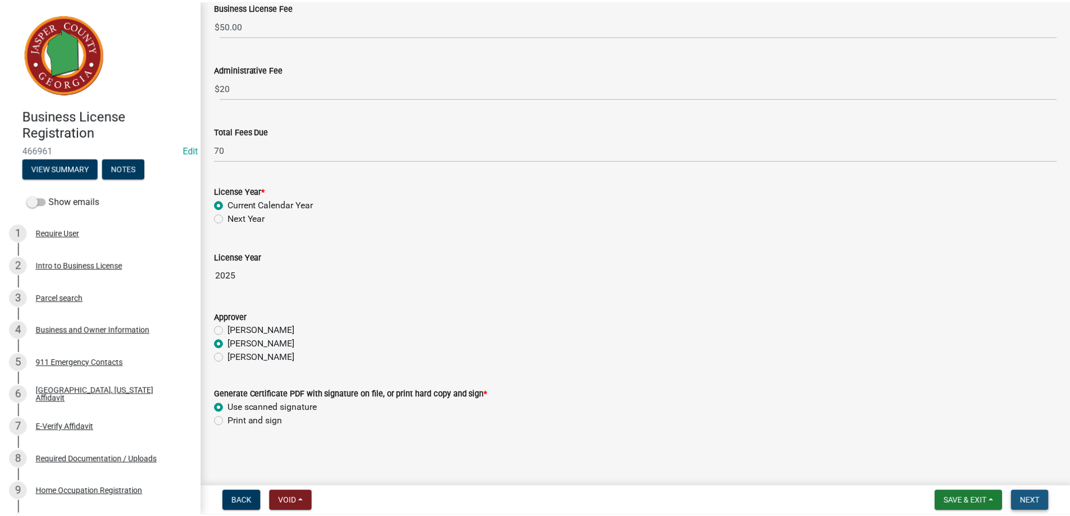
scroll to position [0, 0]
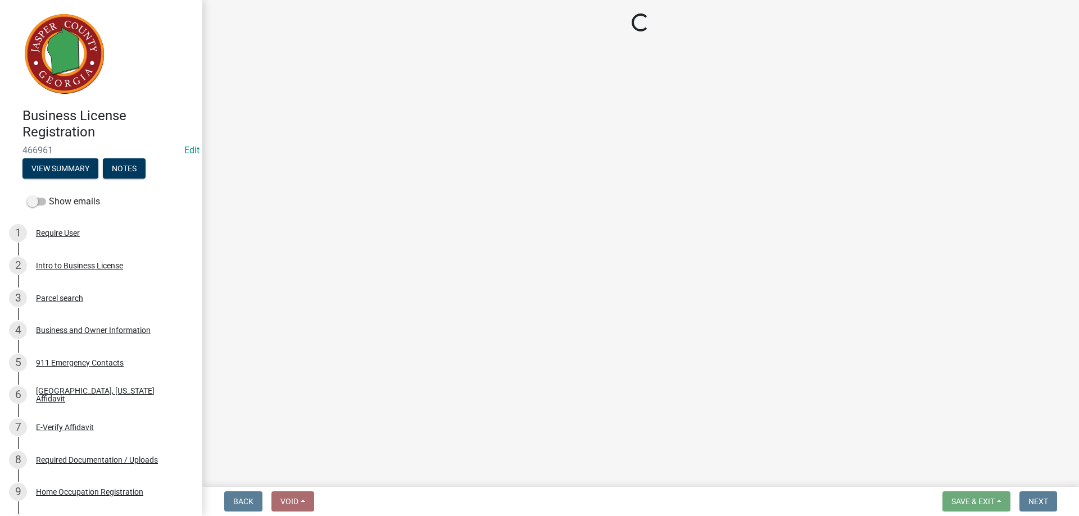
select select "3: 3"
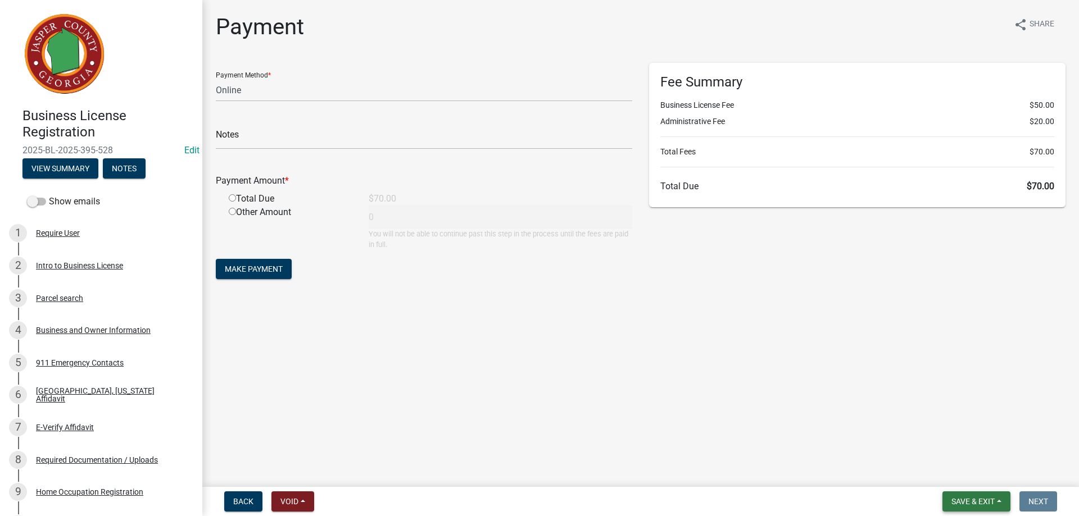
click at [964, 495] on button "Save & Exit" at bounding box center [976, 502] width 68 height 20
click at [961, 467] on button "Save & Exit" at bounding box center [965, 472] width 90 height 27
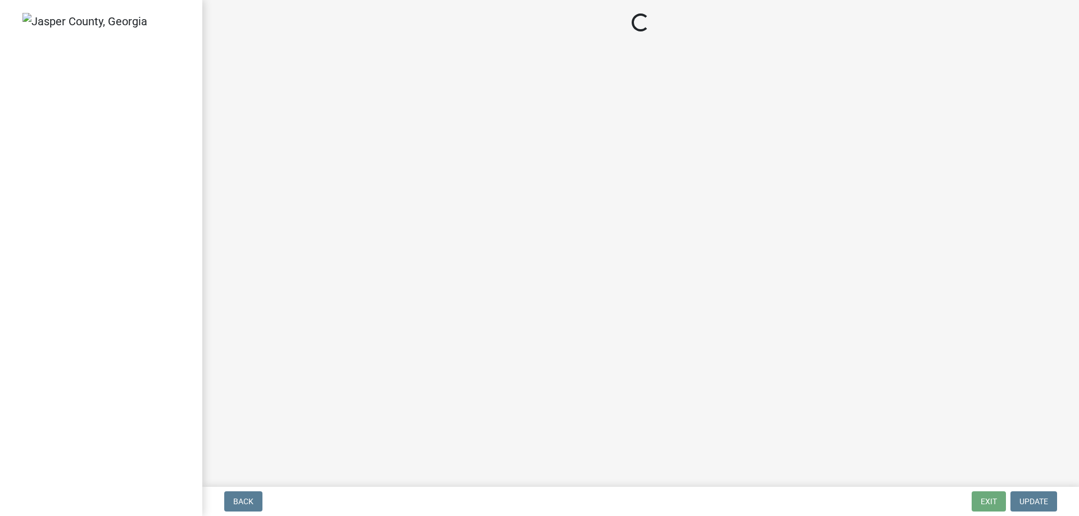
select select "3: 3"
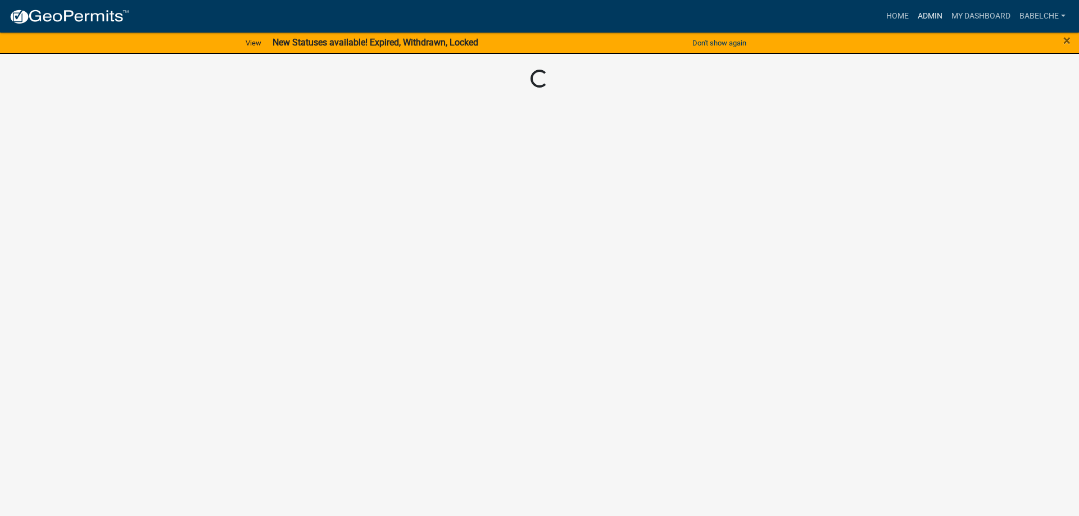
click at [933, 13] on link "Admin" at bounding box center [930, 16] width 34 height 21
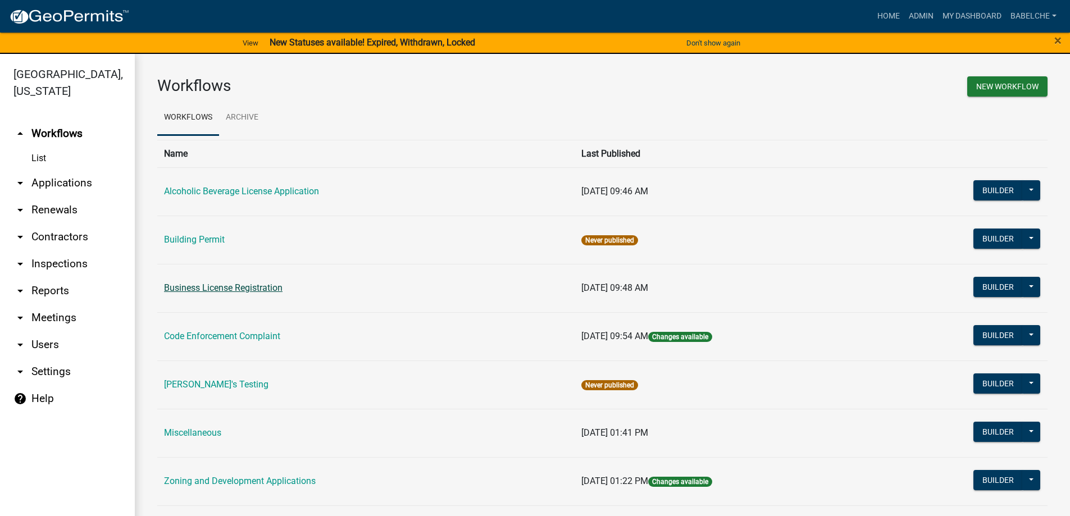
click at [207, 289] on link "Business License Registration" at bounding box center [223, 288] width 119 height 11
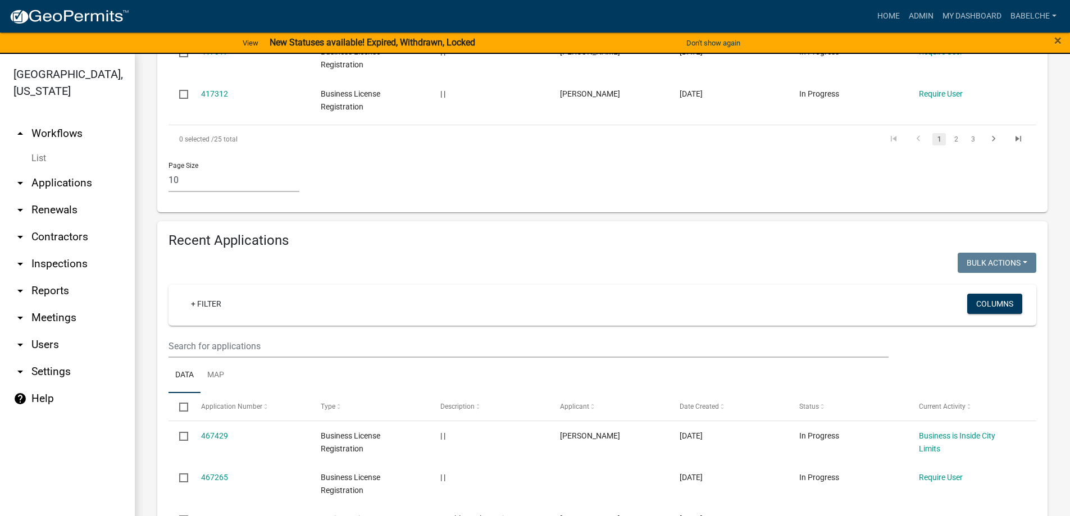
scroll to position [843, 0]
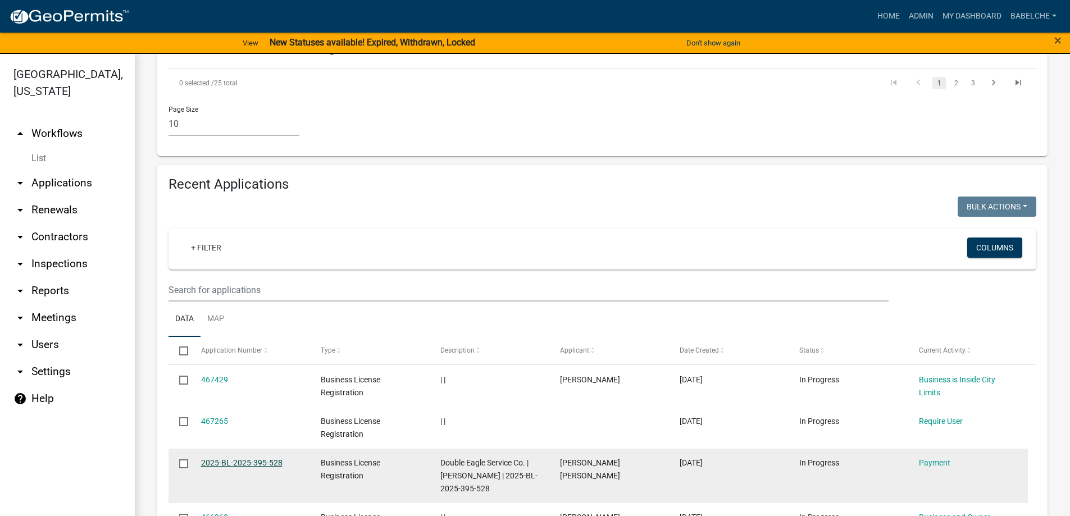
click at [260, 459] on link "2025-BL-2025-395-528" at bounding box center [241, 463] width 81 height 9
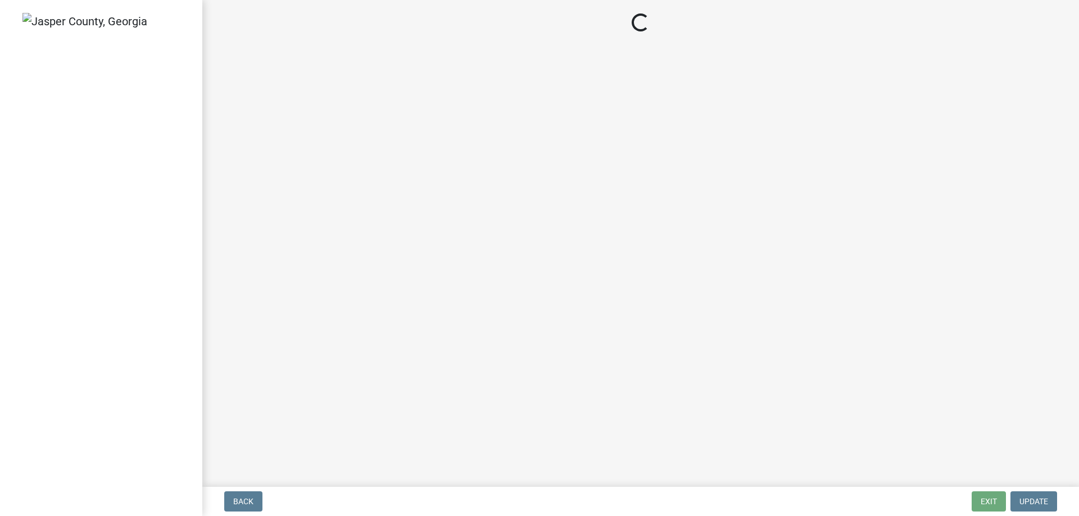
select select "3: 3"
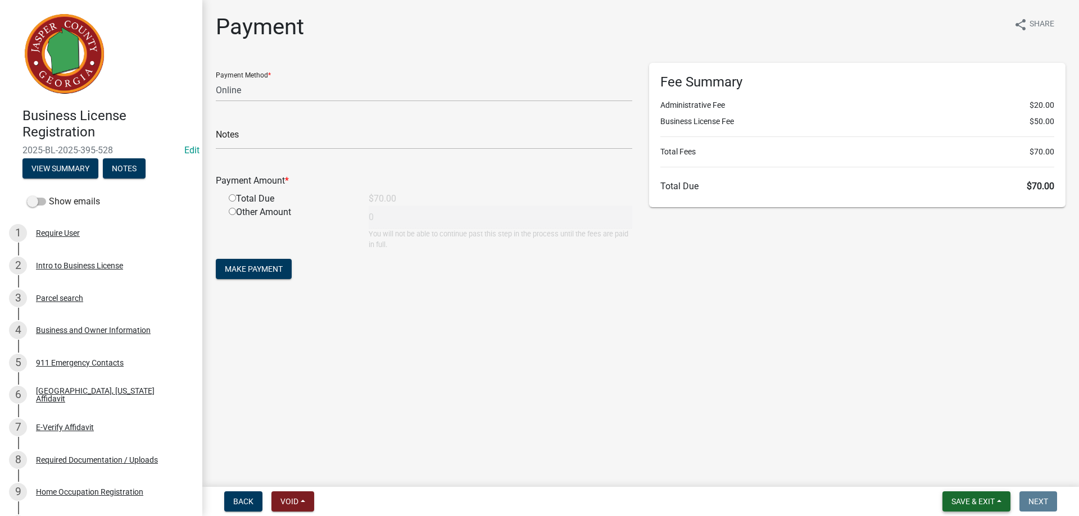
click at [965, 495] on button "Save & Exit" at bounding box center [976, 502] width 68 height 20
click at [967, 473] on button "Save & Exit" at bounding box center [965, 472] width 90 height 27
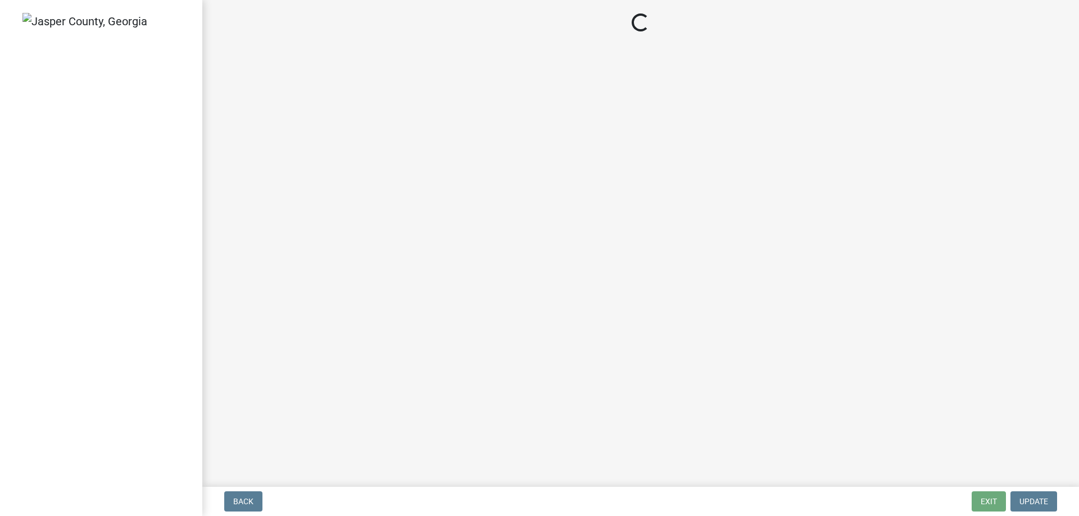
select select "3: 3"
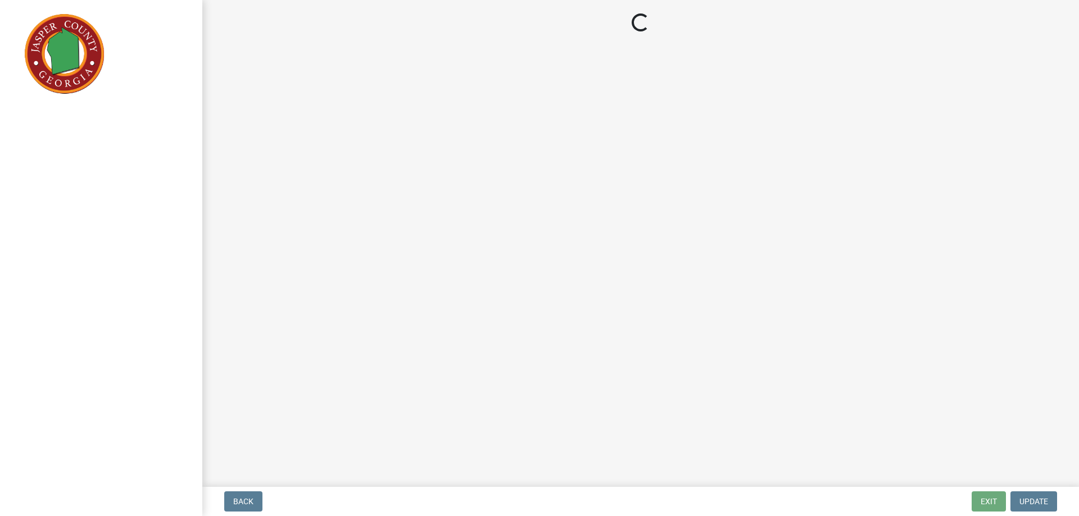
select select "3: 3"
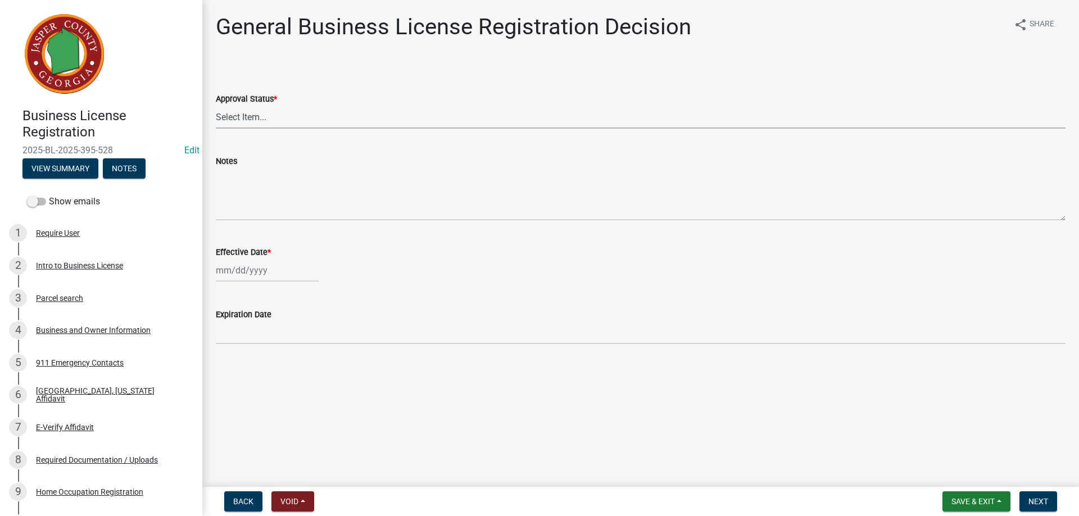
click at [243, 117] on select "Select Item... Approved Denied" at bounding box center [641, 117] width 850 height 23
click at [216, 106] on select "Select Item... Approved Denied" at bounding box center [641, 117] width 850 height 23
select select "4b86b809-39dd-4c68-9f3d-fdb3e7050482"
click at [265, 269] on div at bounding box center [267, 270] width 103 height 23
select select "8"
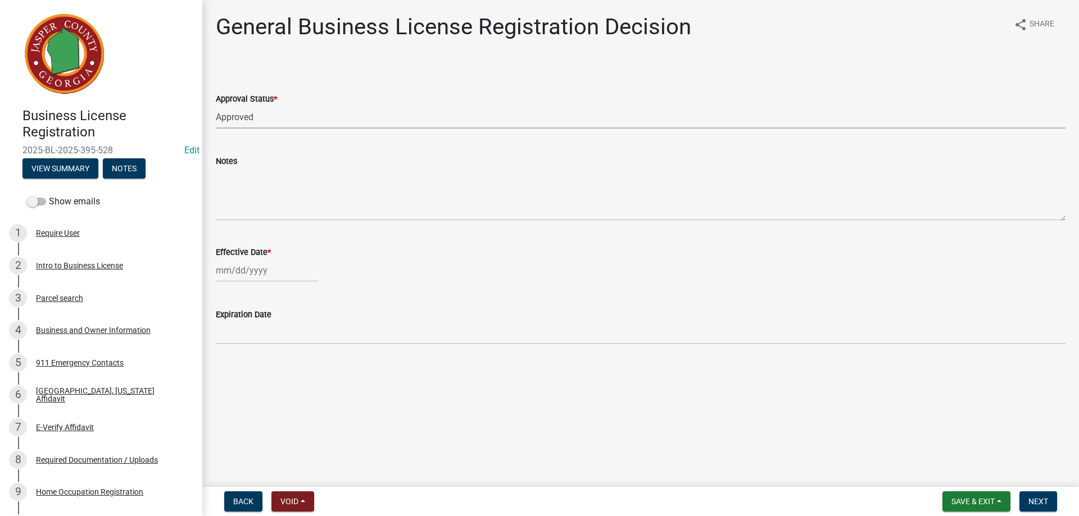
select select "2025"
click at [303, 385] on div "22" at bounding box center [299, 384] width 18 height 18
type input "[DATE]"
click at [1035, 500] on span "Next" at bounding box center [1038, 501] width 20 height 9
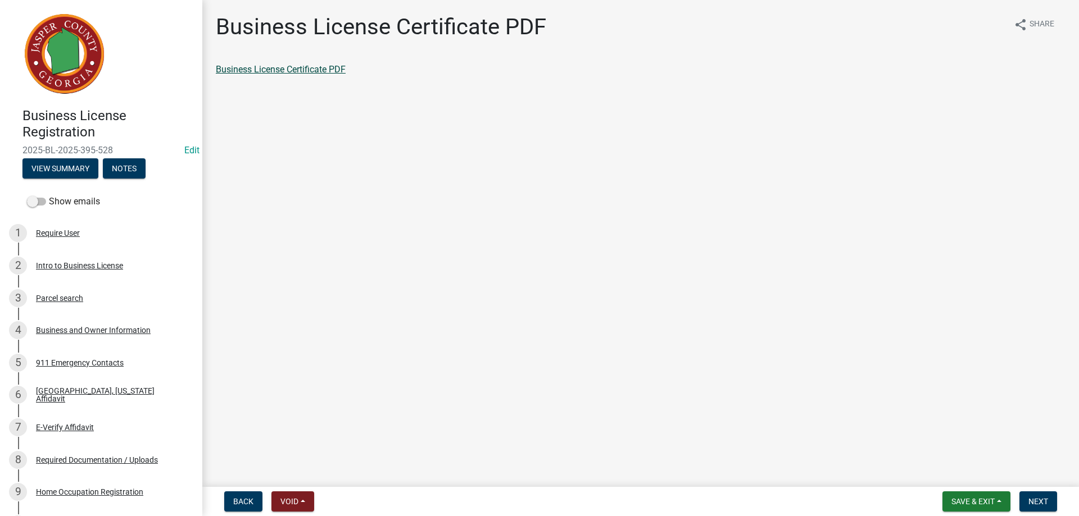
click at [288, 66] on link "Business License Certificate PDF" at bounding box center [281, 69] width 130 height 11
click at [1045, 497] on span "Next" at bounding box center [1038, 501] width 20 height 9
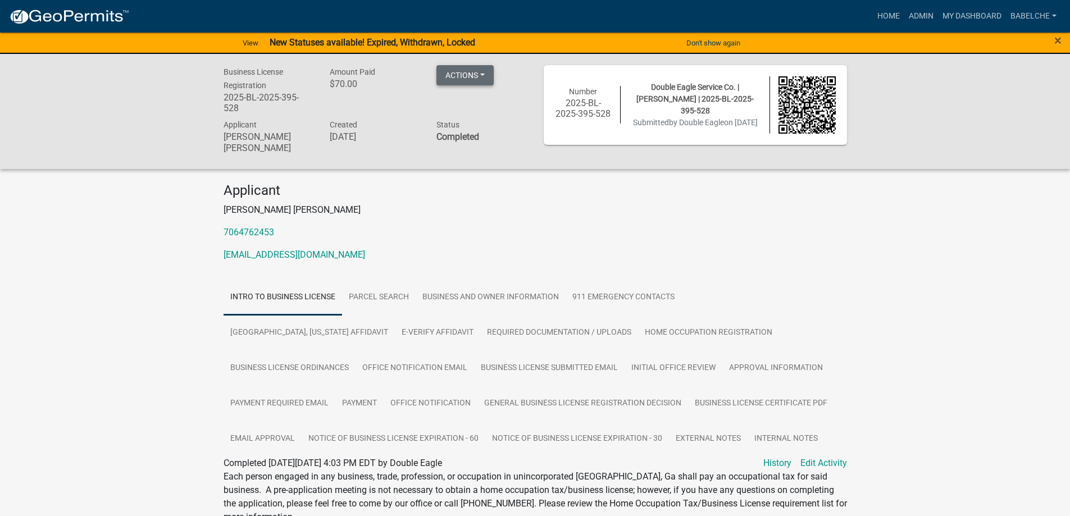
click at [485, 69] on button "Actions" at bounding box center [465, 75] width 57 height 20
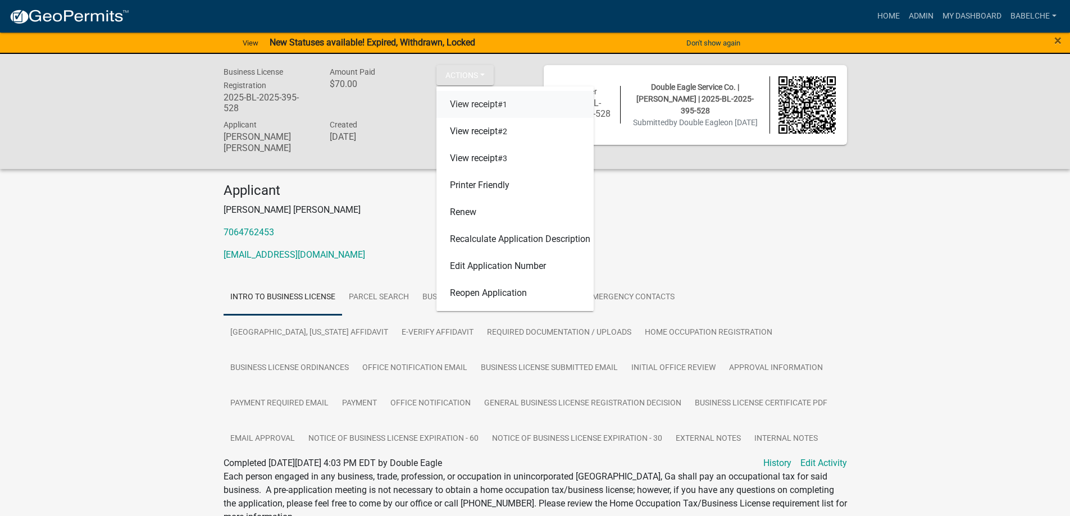
click at [486, 107] on link "View receipt #1" at bounding box center [515, 104] width 157 height 27
